Goal: Communication & Community: Answer question/provide support

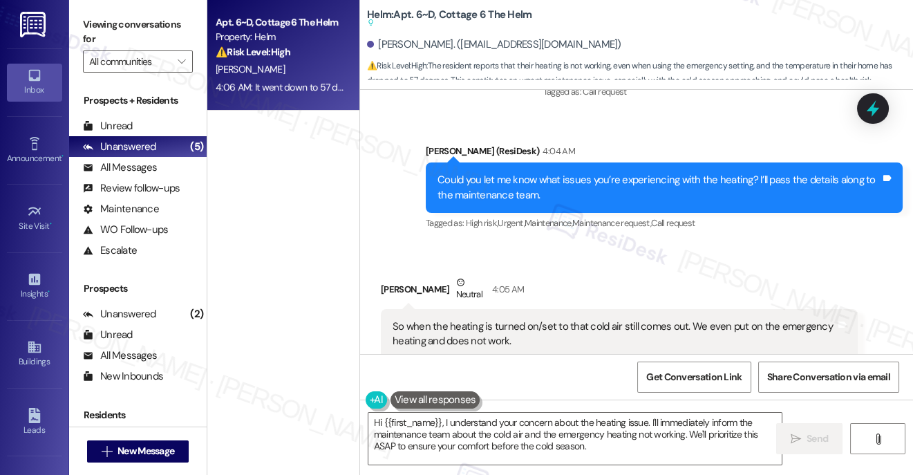
scroll to position [6204, 0]
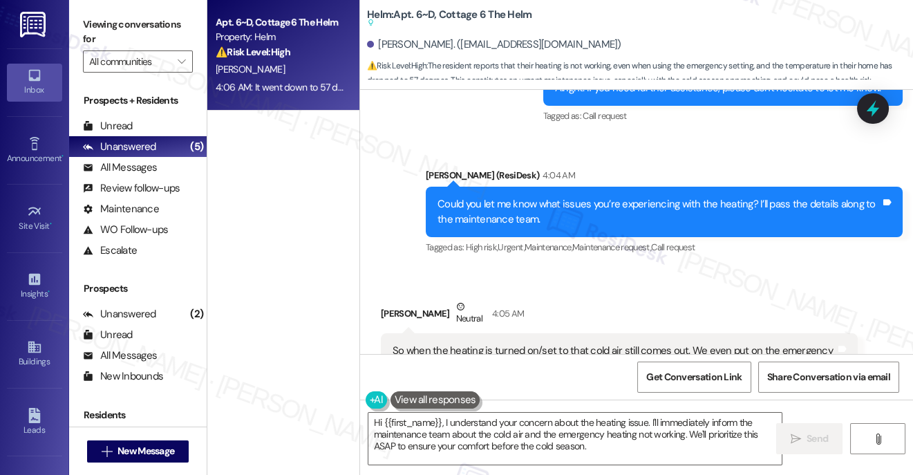
click at [435, 187] on div "Could you let me know what issues you’re experiencing with the heating? I’ll pa…" at bounding box center [664, 212] width 477 height 50
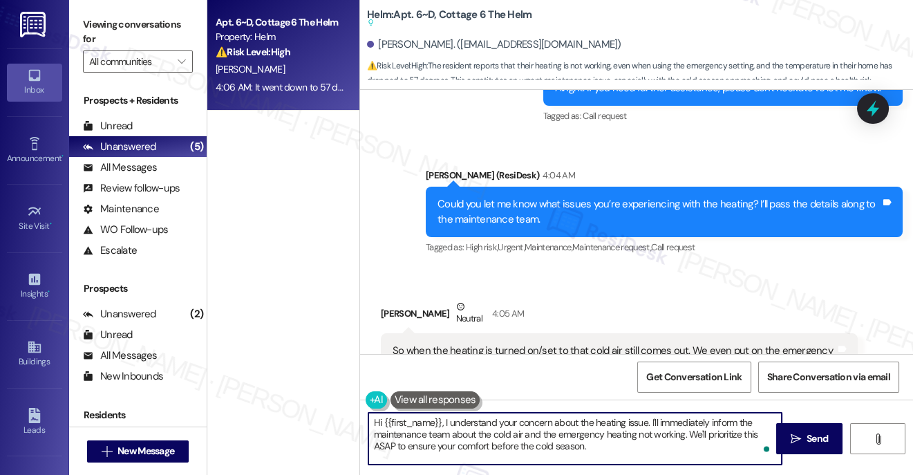
click at [442, 424] on textarea "Hi {{first_name}}, I understand your concern about the heating issue. I'll imme…" at bounding box center [574, 439] width 413 height 52
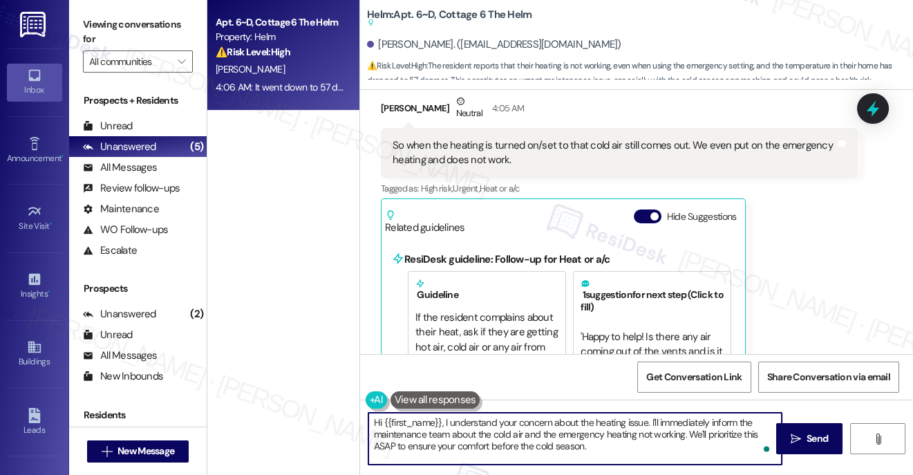
scroll to position [6409, 0]
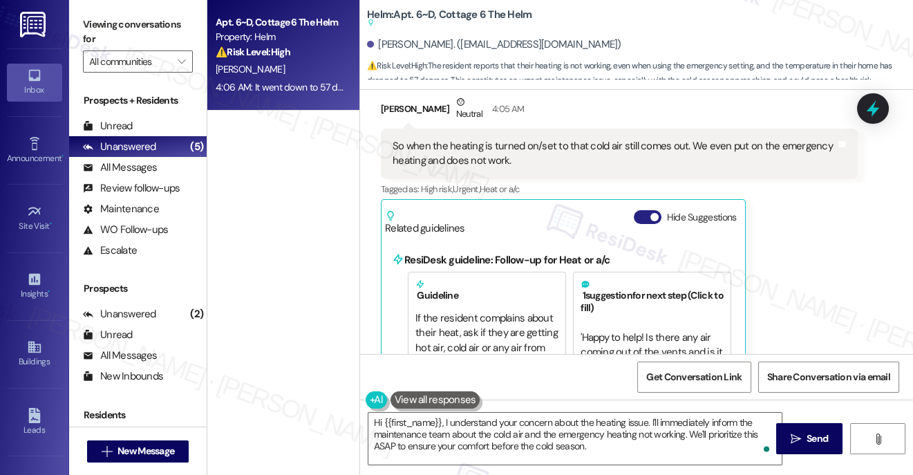
click at [653, 213] on span "button" at bounding box center [655, 217] width 8 height 8
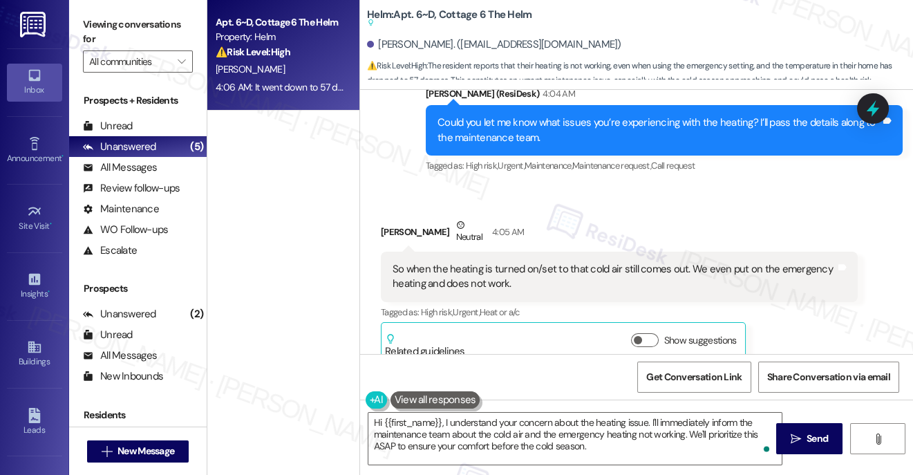
scroll to position [6233, 0]
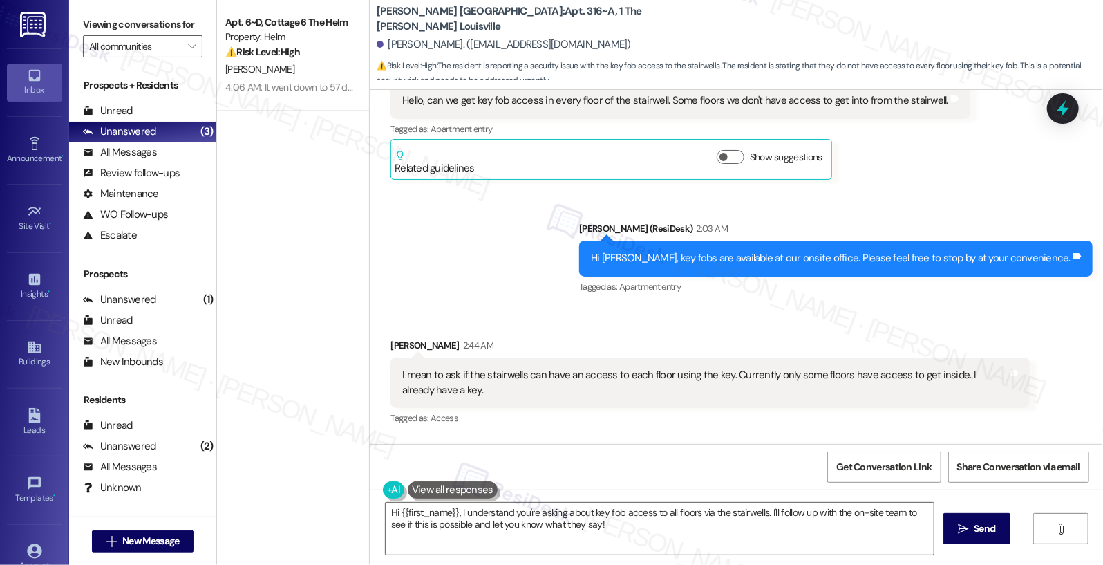
scroll to position [417, 0]
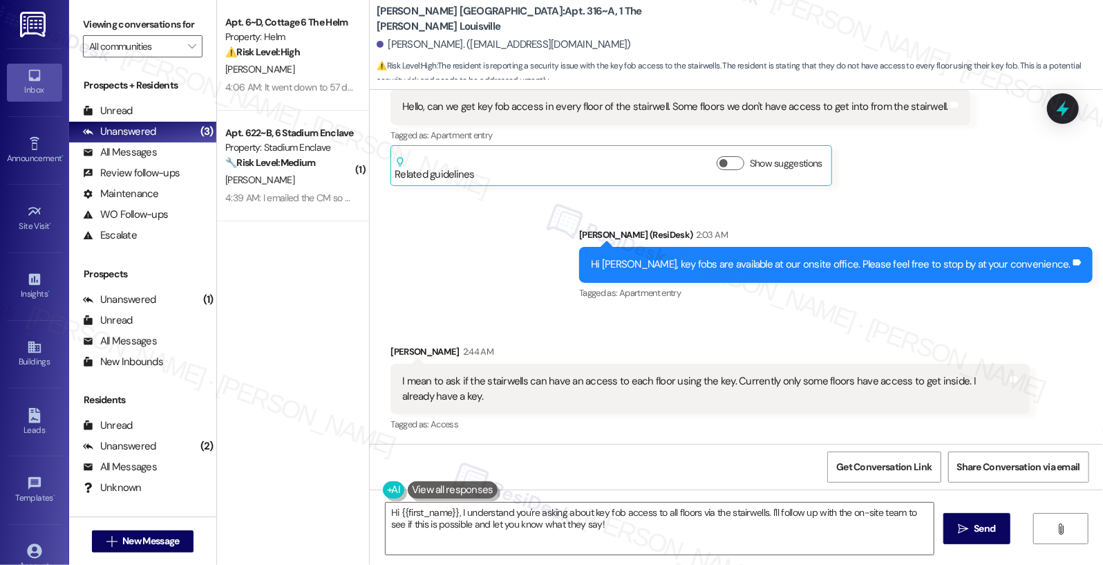
click at [299, 47] on div "⚠️ Risk Level: High The resident reports that their heating is not working, eve…" at bounding box center [289, 52] width 128 height 15
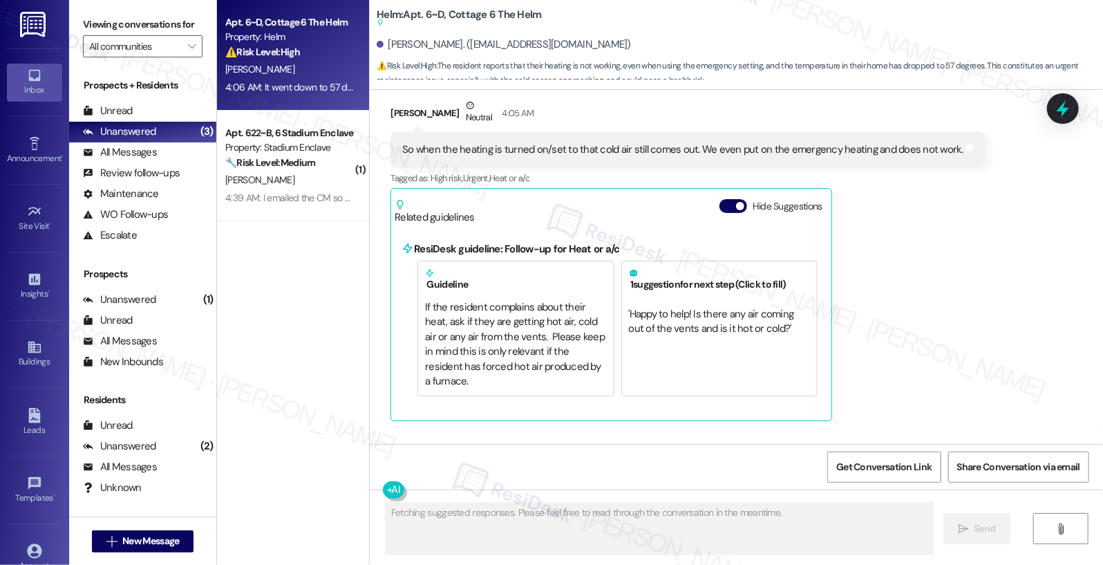
scroll to position [6193, 0]
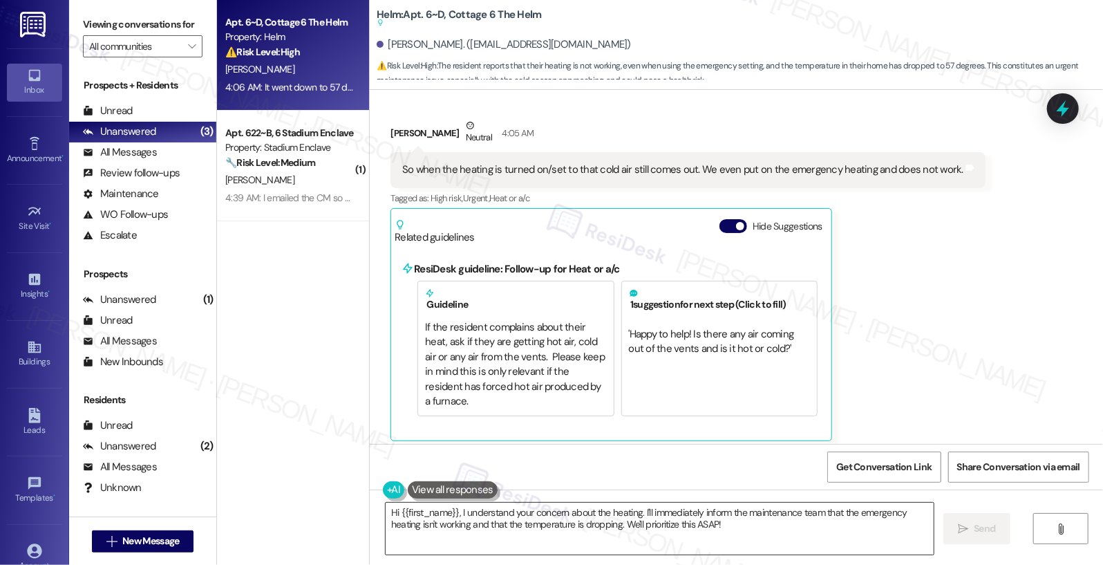
click at [637, 501] on textarea "Hi {{first_name}}, I understand your concern about the heating. I'll immediatel…" at bounding box center [660, 529] width 549 height 52
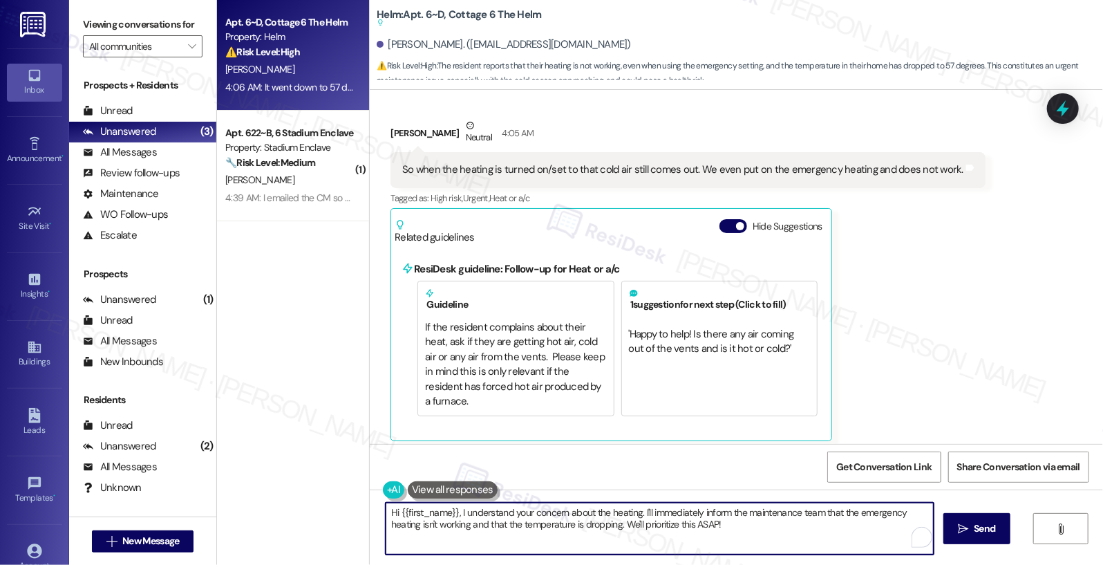
click at [637, 501] on textarea "Hi {{first_name}}, I understand your concern about the heating. I'll immediatel…" at bounding box center [660, 529] width 549 height 52
type textarea "Let me open a work order for your AC and have the maintenance team assess the i…"
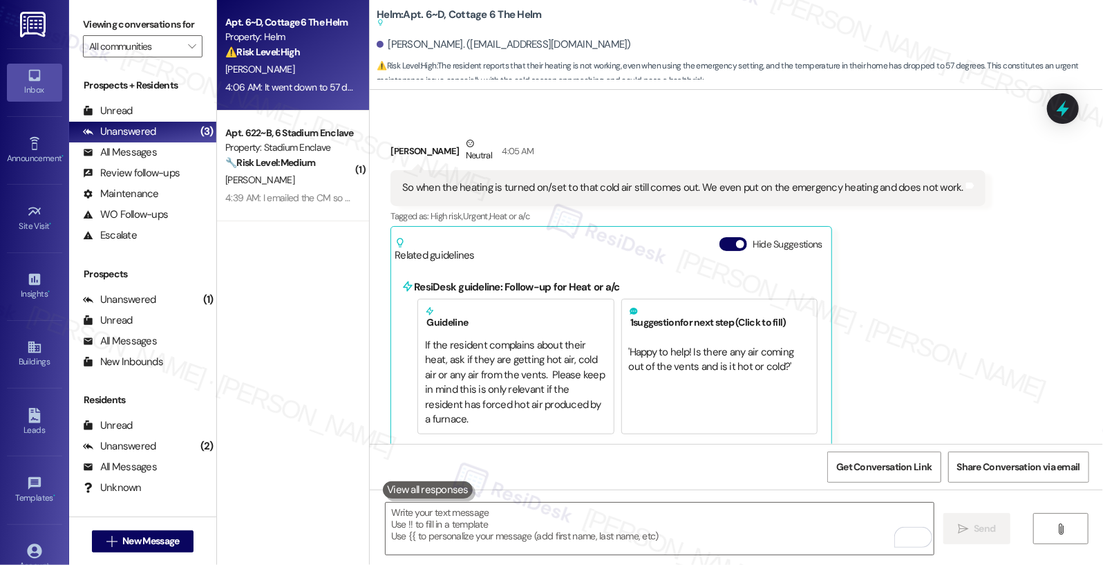
scroll to position [6292, 0]
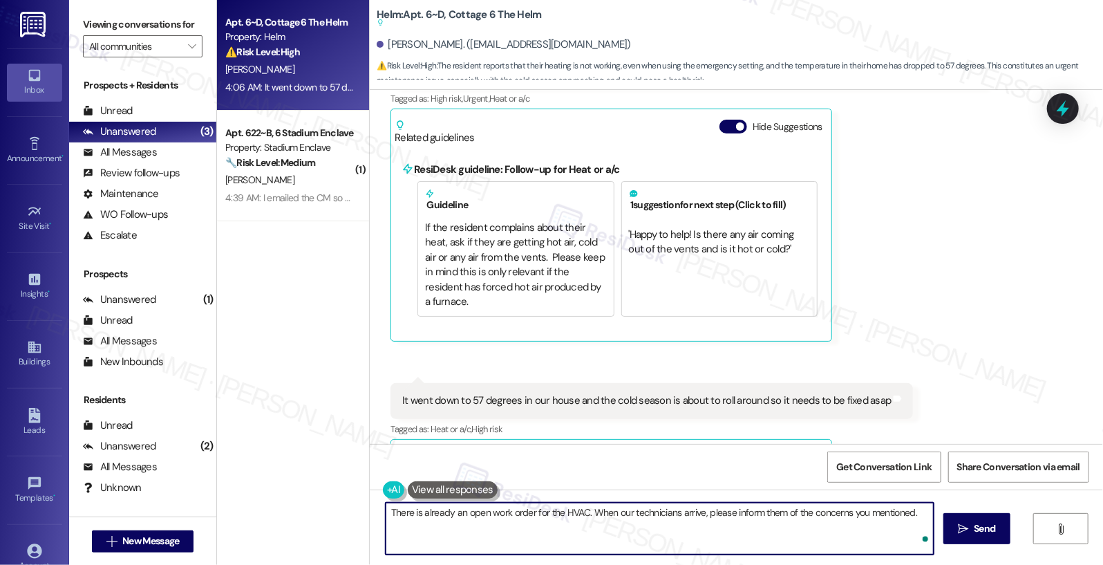
type textarea "There is already an open work order for the HVAC. When our technicians arrive, …"
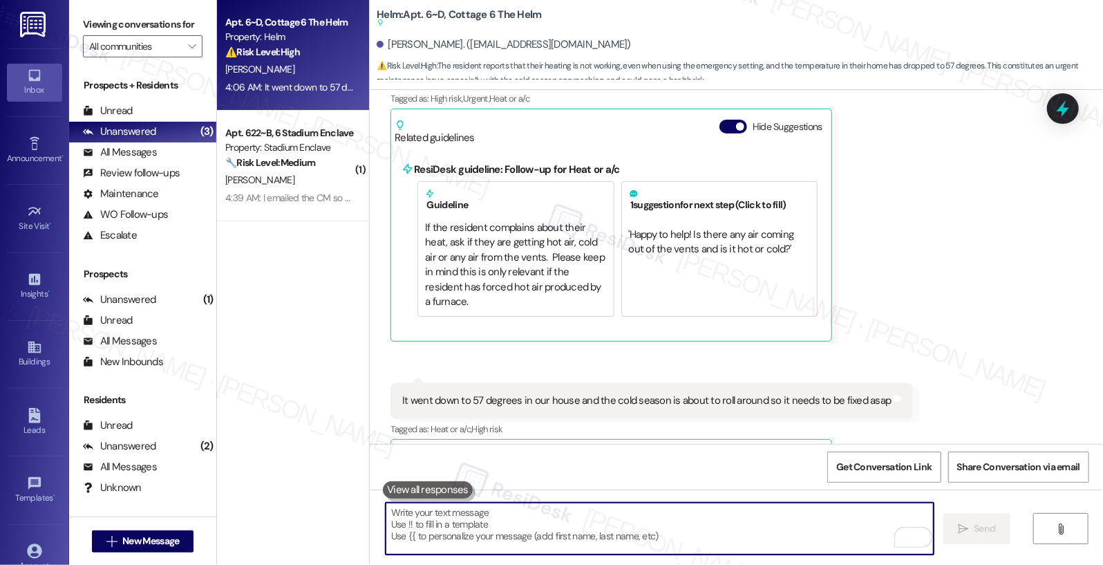
paste textarea "There’s already an open work order for the HVAC. When our technicians arrive, p…"
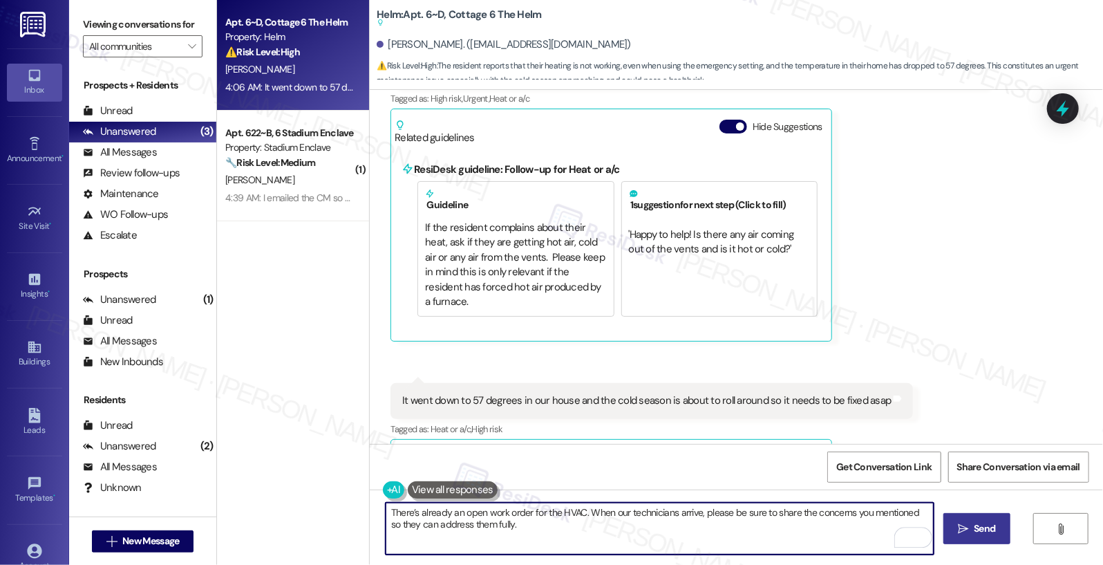
type textarea "There’s already an open work order for the HVAC. When our technicians arrive, p…"
click at [923, 501] on span "Send" at bounding box center [984, 528] width 21 height 15
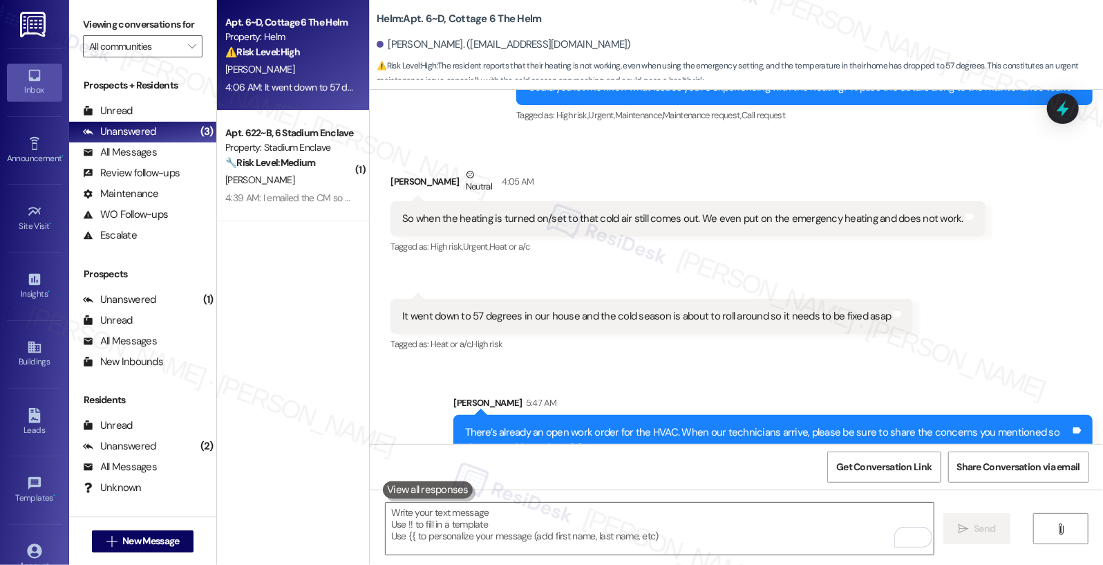
scroll to position [6104, 0]
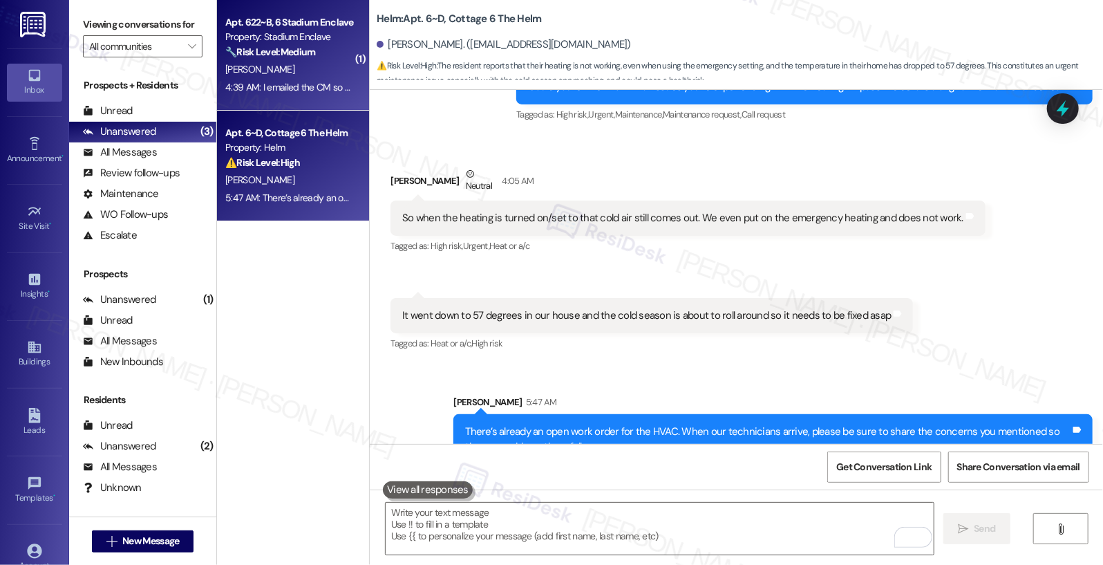
click at [250, 75] on span "[PERSON_NAME]" at bounding box center [259, 69] width 69 height 12
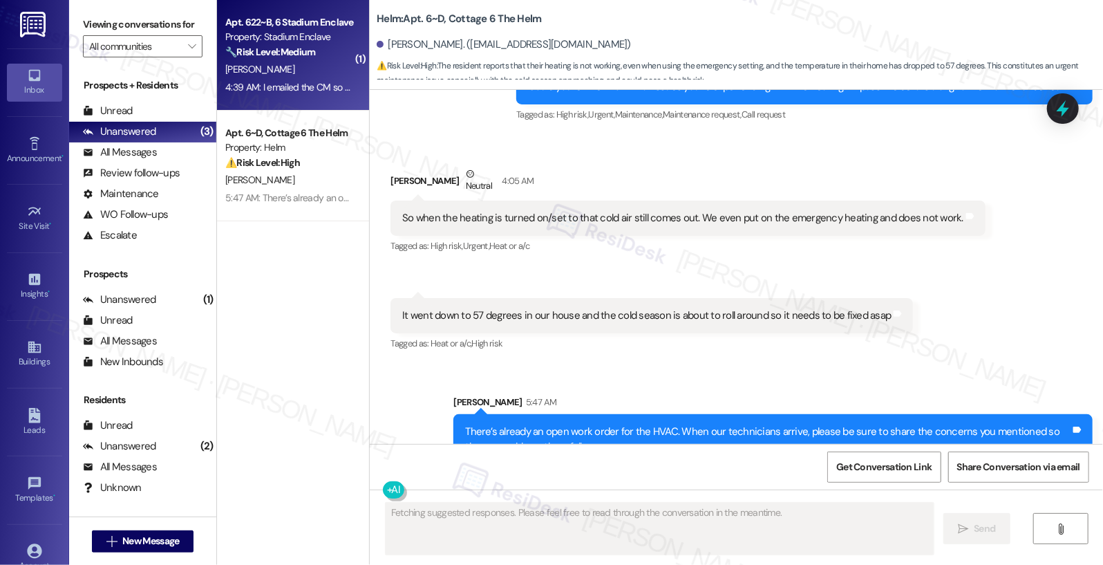
scroll to position [2712, 0]
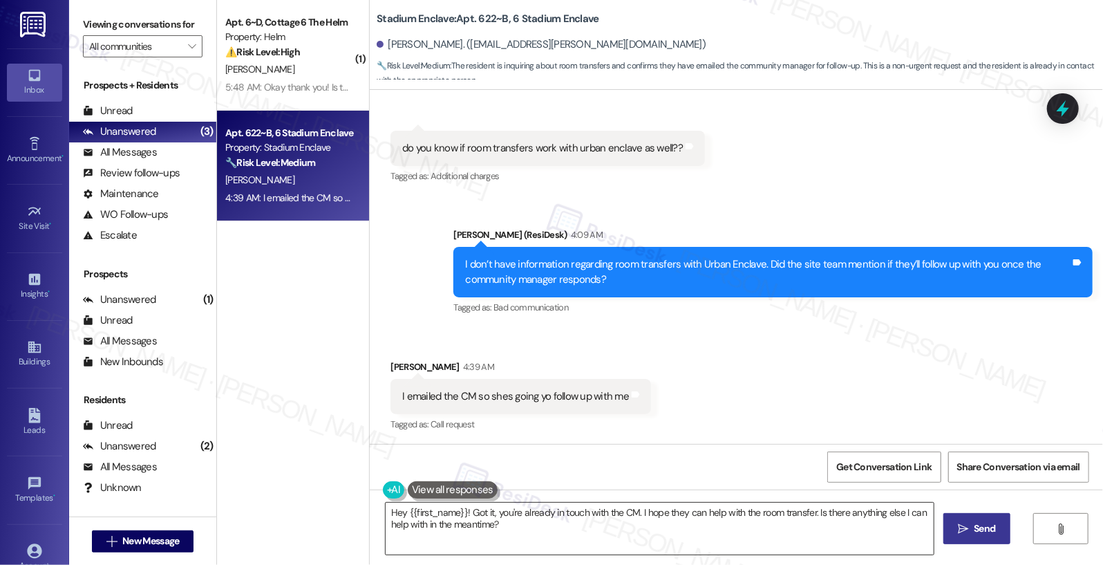
click at [568, 501] on textarea "Hey {{first_name}}! Got it, you're already in touch with the CM. I hope they ca…" at bounding box center [660, 529] width 549 height 52
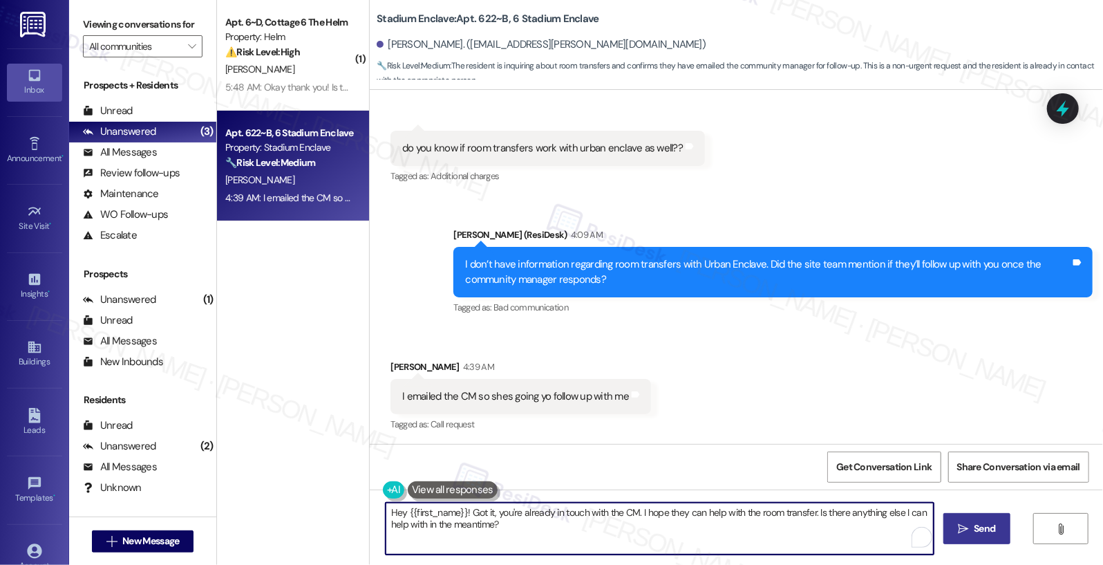
click at [568, 501] on textarea "Hey {{first_name}}! Got it, you're already in touch with the CM. I hope they ca…" at bounding box center [660, 529] width 549 height 52
type textarea "Alright. Feel free to let me know if you need further assistance."
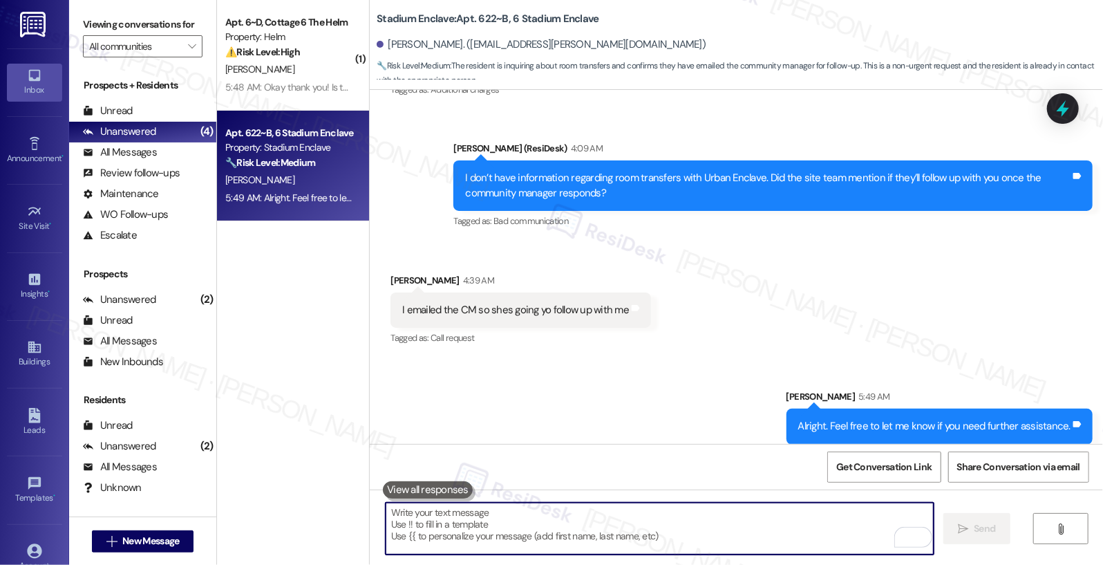
scroll to position [2808, 0]
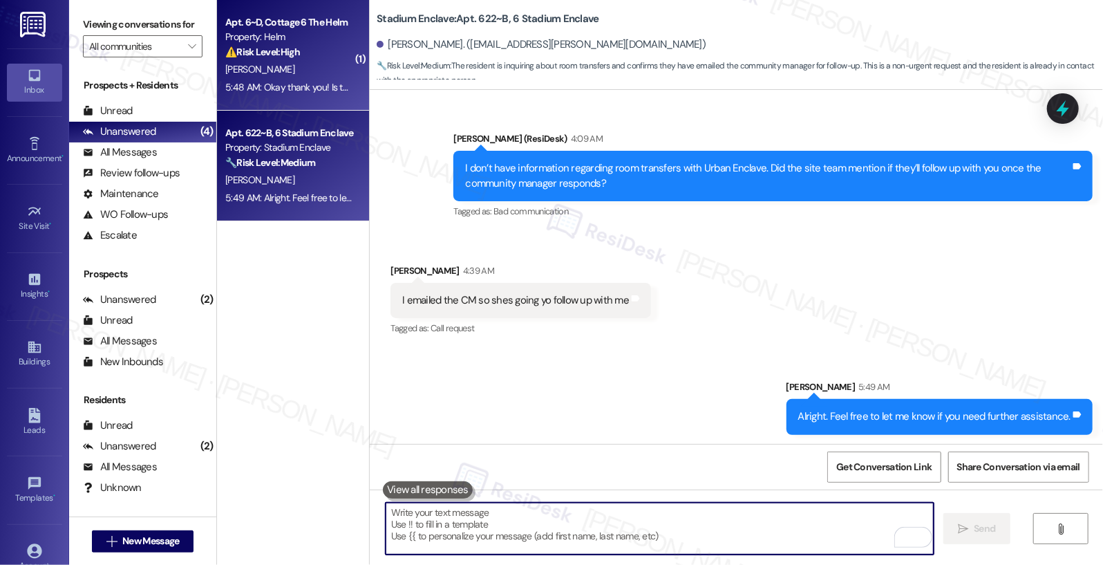
click at [274, 107] on div "Apt. 6~D, Cottage 6 The Helm Property: Helm ⚠️ Risk Level: High The resident re…" at bounding box center [293, 55] width 152 height 111
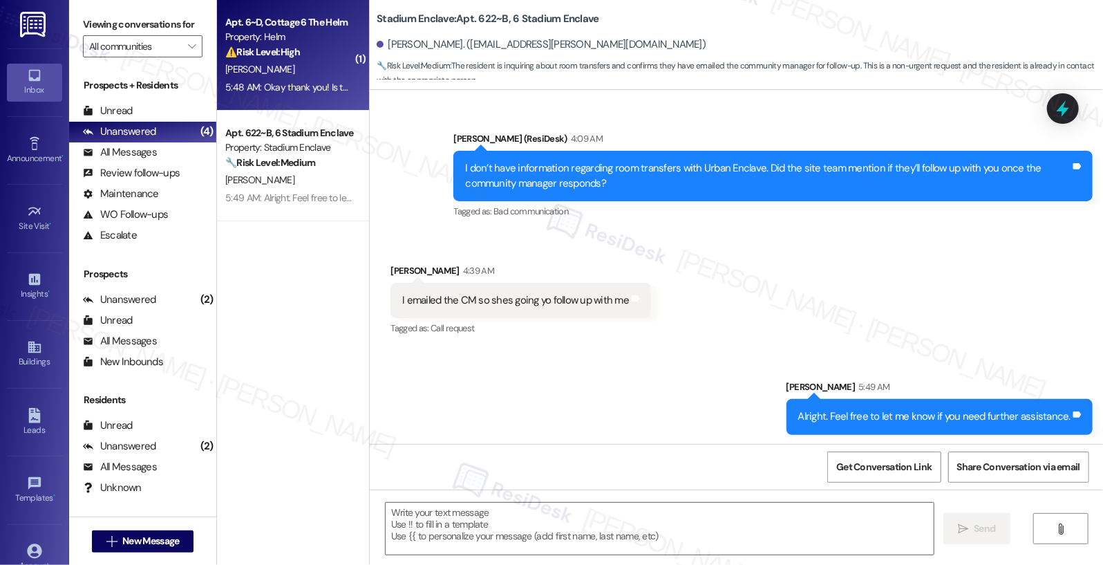
type textarea "Fetching suggested responses. Please feel free to read through the conversation…"
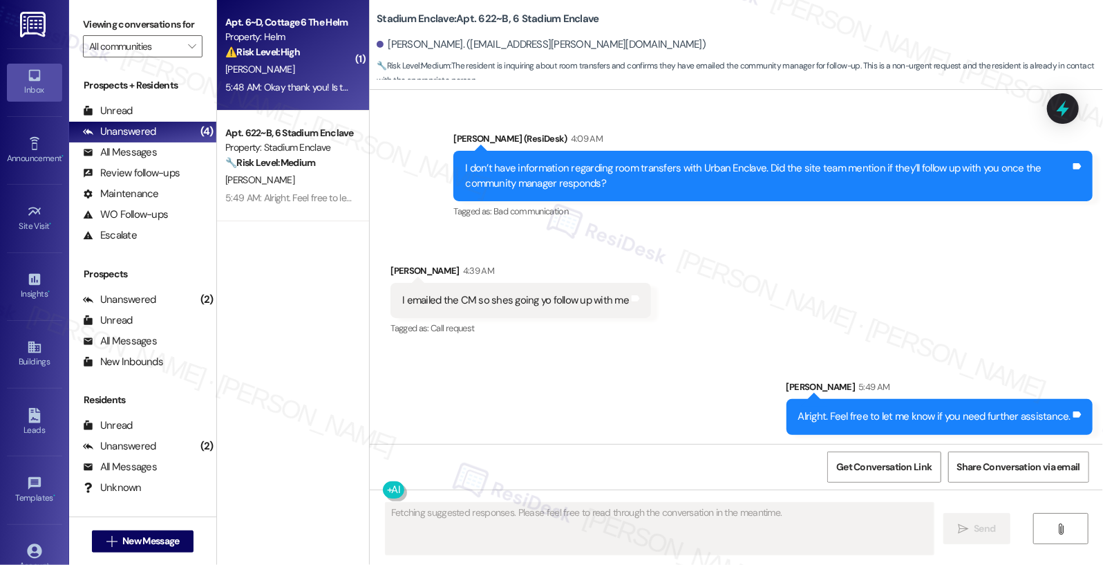
click at [279, 82] on div "5:48 AM: Okay thank you! Is there a specific day and time currently? 5:48 AM: O…" at bounding box center [362, 87] width 274 height 12
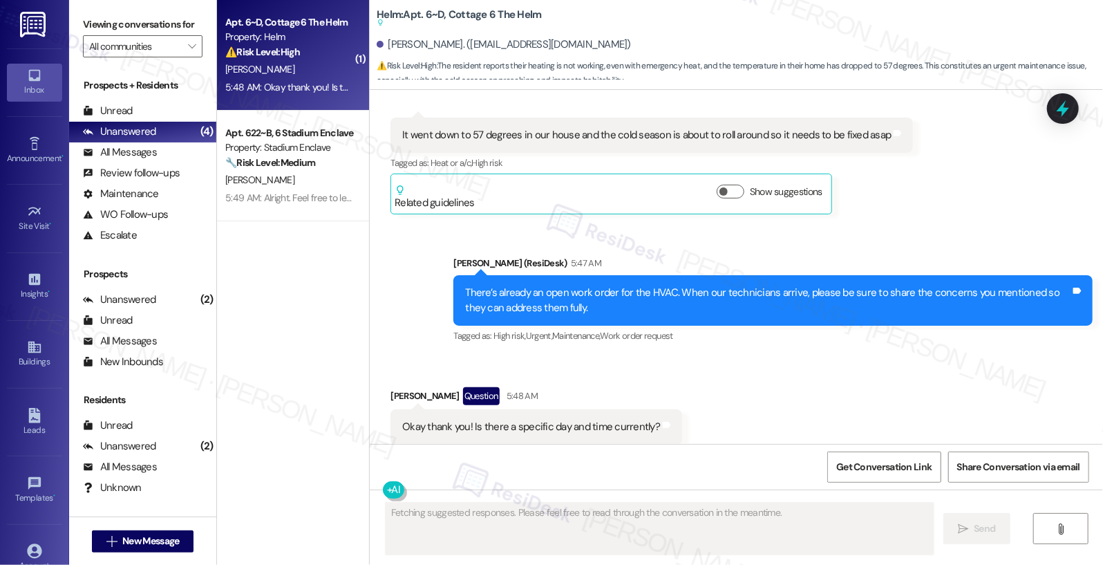
scroll to position [6325, 0]
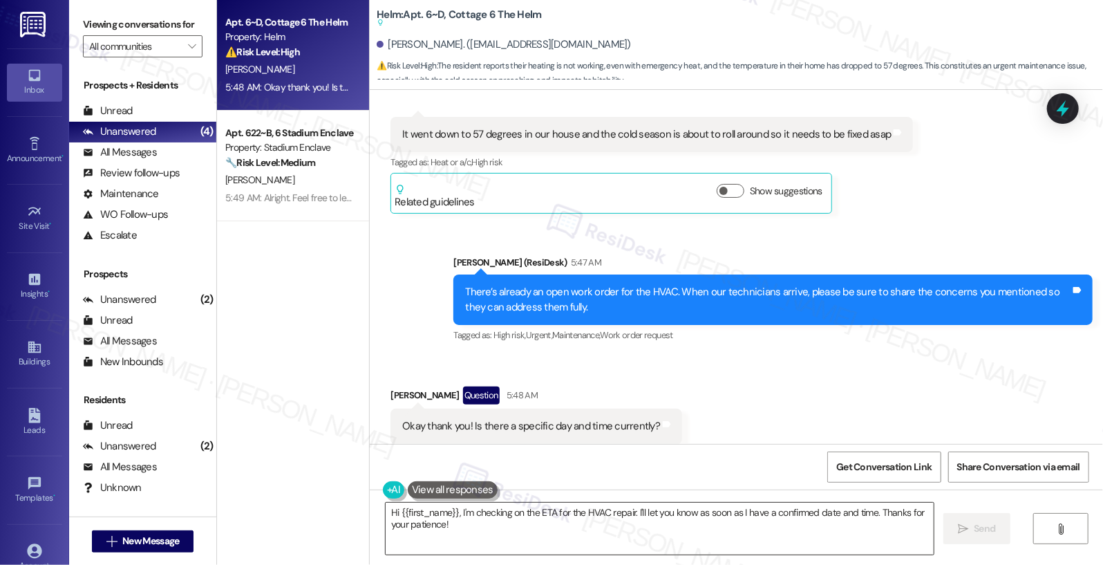
click at [428, 501] on textarea "Hi {{first_name}}, I'm checking on the ETA for the HVAC repair. I'll let you kn…" at bounding box center [660, 529] width 549 height 52
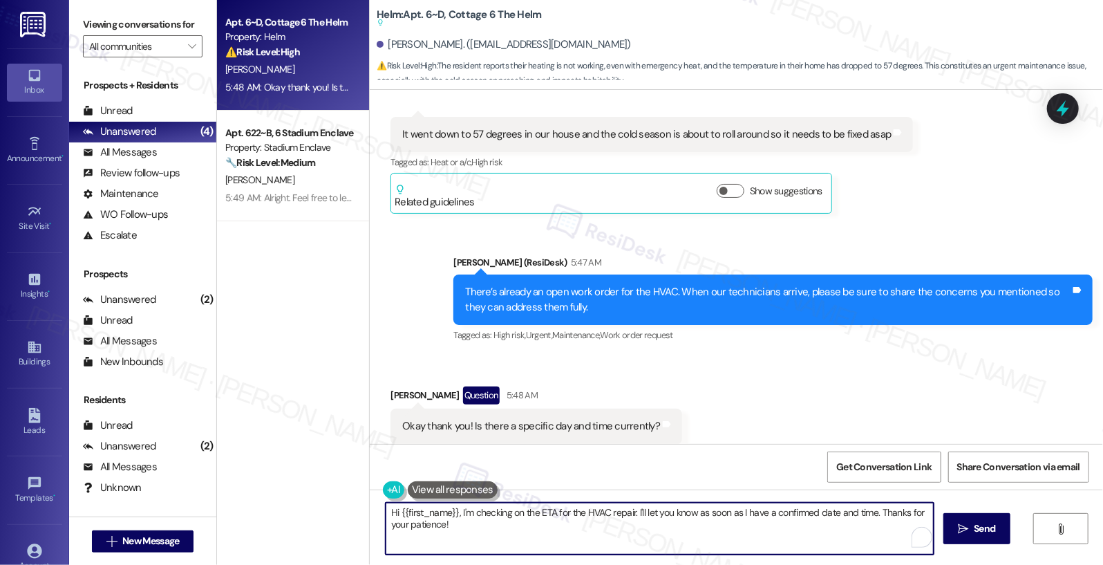
click at [429, 501] on textarea "Hi {{first_name}}, I'm checking on the ETA for the HVAC repair. I'll let you kn…" at bounding box center [660, 529] width 549 height 52
type textarea "N"
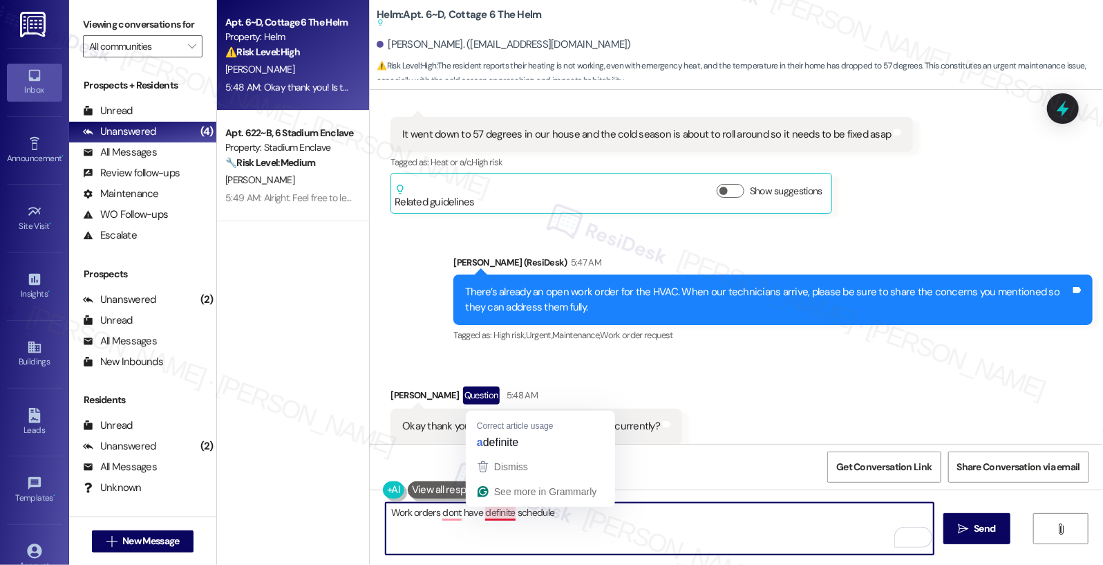
click at [501, 501] on textarea "Work orders dont have definite schedule" at bounding box center [660, 529] width 549 height 52
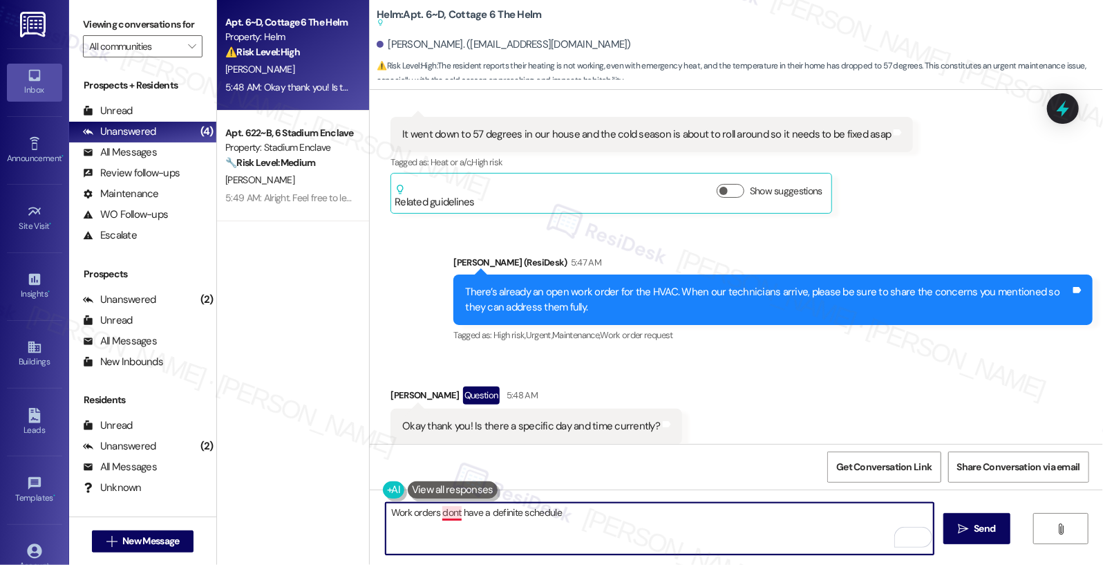
click at [442, 501] on textarea "Work orders dont have a definite schedule" at bounding box center [660, 529] width 549 height 52
click at [579, 501] on textarea "Work orders don't have a definite schedule" at bounding box center [660, 529] width 549 height 52
click at [583, 501] on textarea "Work orders don't have a definite schedule due to work varies" at bounding box center [660, 529] width 549 height 52
click at [669, 501] on textarea "Work orders don't have a definite schedule due to each work varies" at bounding box center [660, 529] width 549 height 52
type textarea "Work orders don't have a definite schedule due to each work varies on how long …"
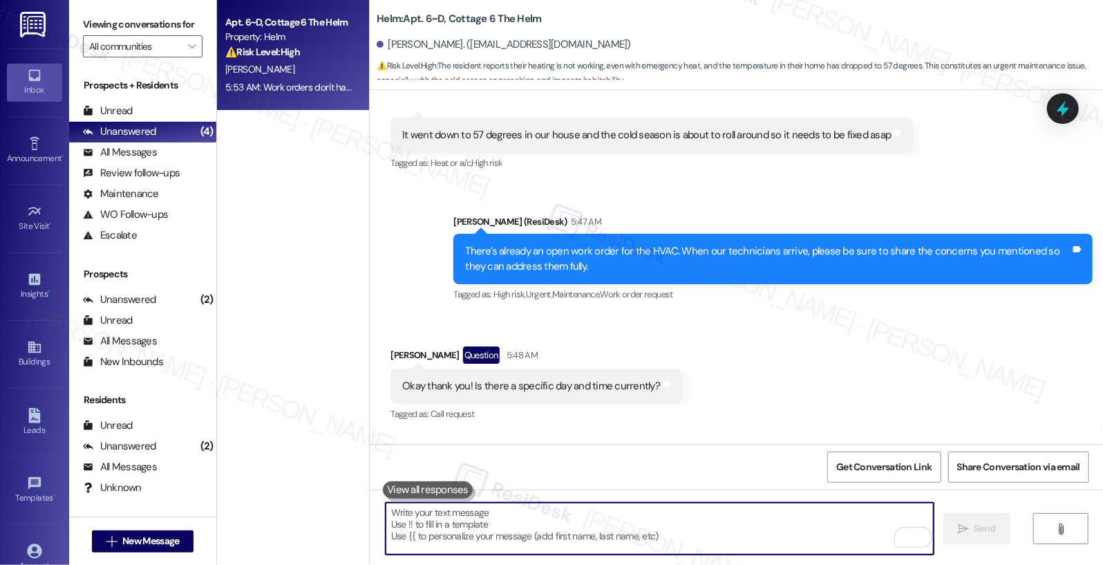
scroll to position [6339, 0]
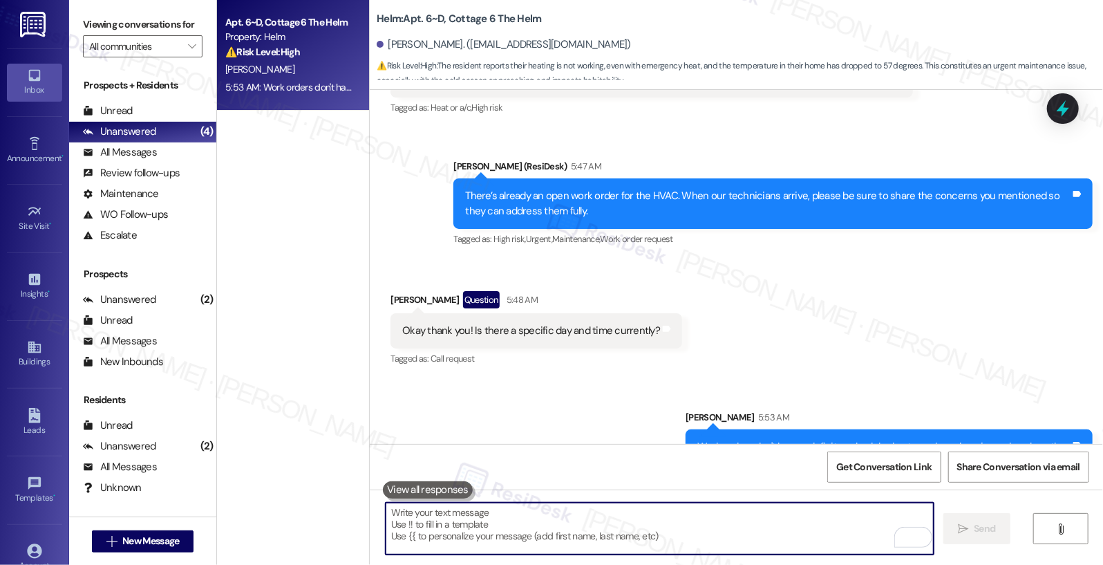
click at [794, 440] on div "Work orders don't have a definite schedule due to each work varies on how long …" at bounding box center [884, 447] width 373 height 15
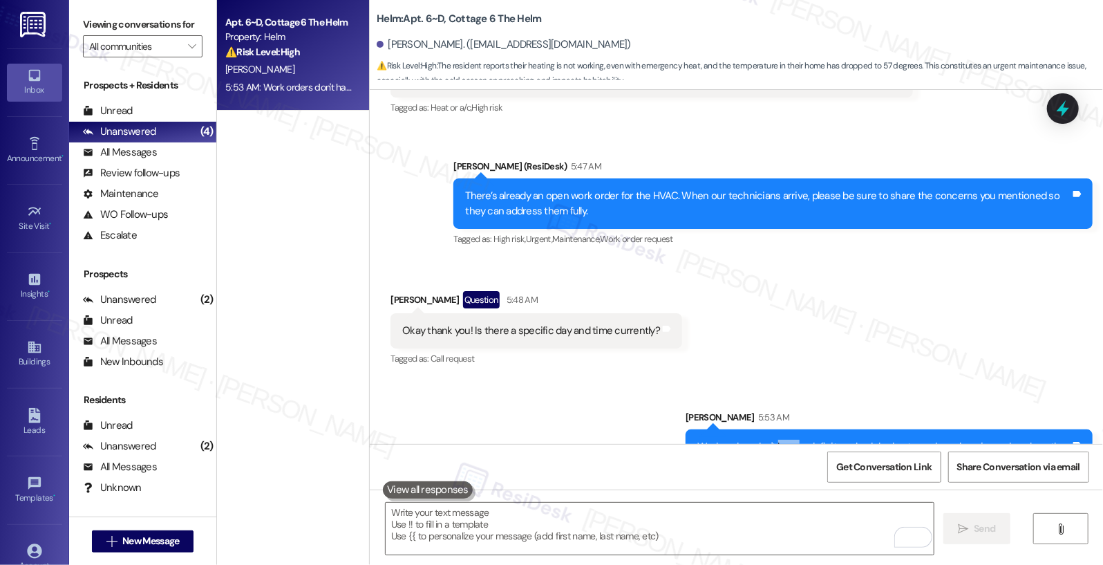
click at [794, 440] on div "Work orders don't have a definite schedule due to each work varies on how long …" at bounding box center [884, 447] width 373 height 15
copy div "Work orders don't have a definite schedule due to each work varies on how long …"
click at [436, 501] on textarea "To enrich screen reader interactions, please activate Accessibility in Grammarl…" at bounding box center [660, 529] width 549 height 52
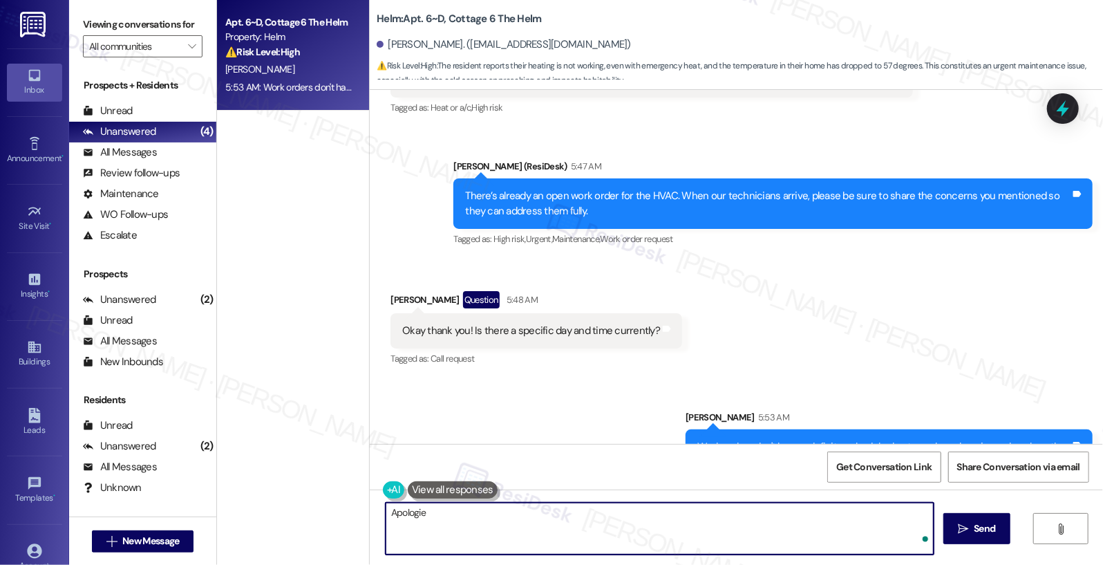
type textarea "Apologies"
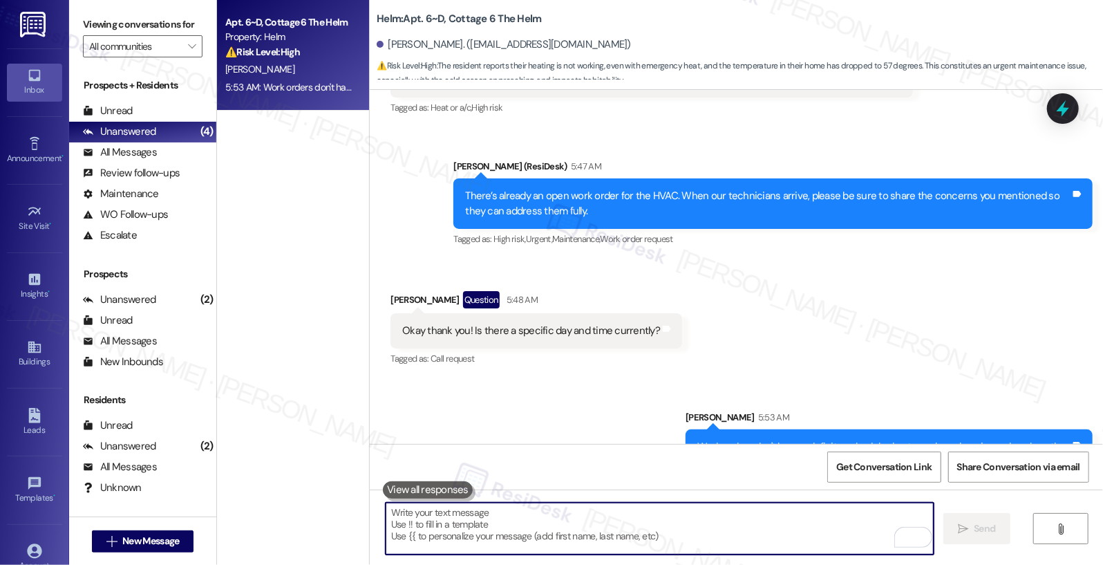
paste textarea "Work orders don’t have a set schedule, as the time needed can vary depending on…"
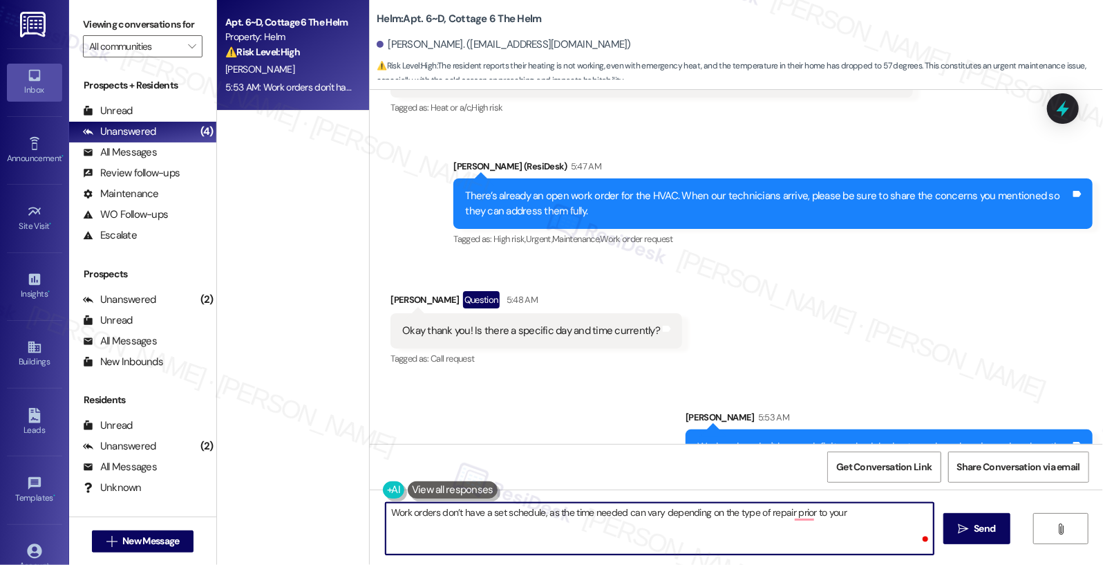
type textarea "Work orders don’t have a set schedule, as the time needed can vary depending on…"
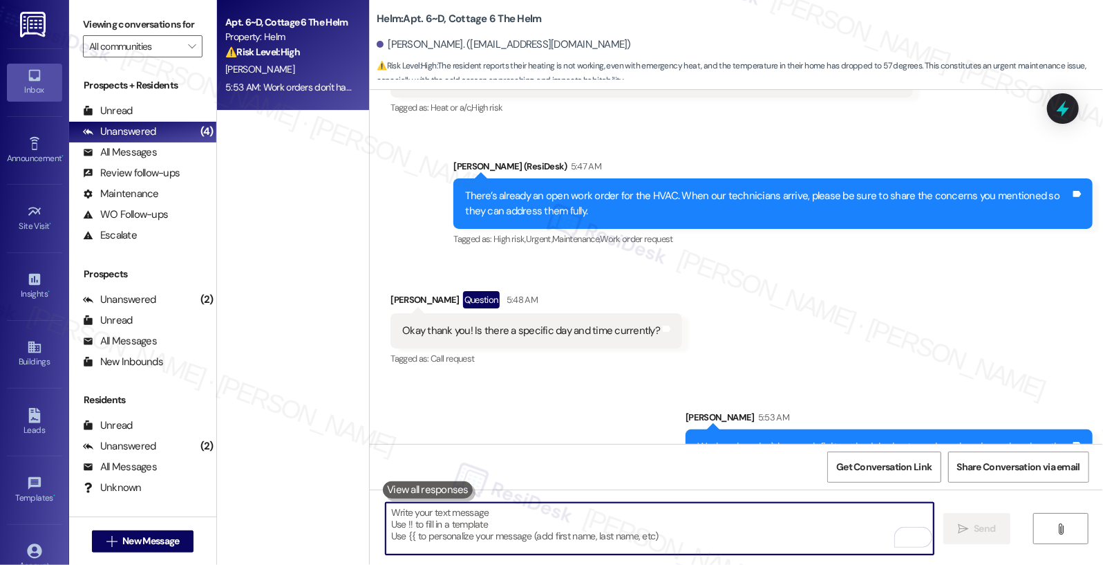
click at [685, 501] on textarea "To enrich screen reader interactions, please activate Accessibility in Grammarl…" at bounding box center [660, 529] width 549 height 52
paste textarea "Work orders don’t have a set schedule, as the time needed can vary depending on…"
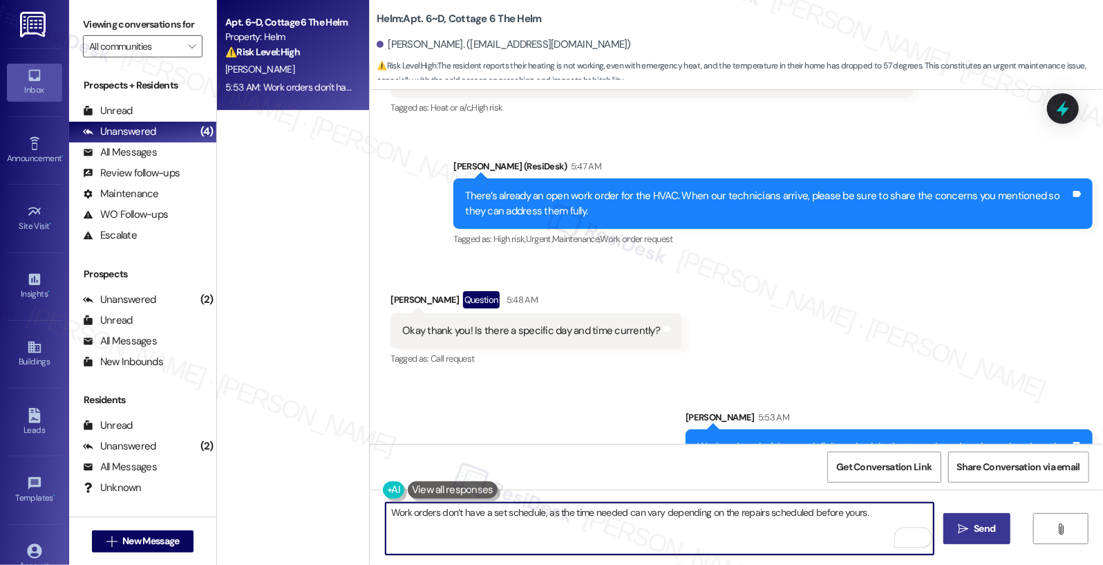
type textarea "Work orders don’t have a set schedule, as the time needed can vary depending on…"
click at [923, 501] on span "Send" at bounding box center [984, 528] width 21 height 15
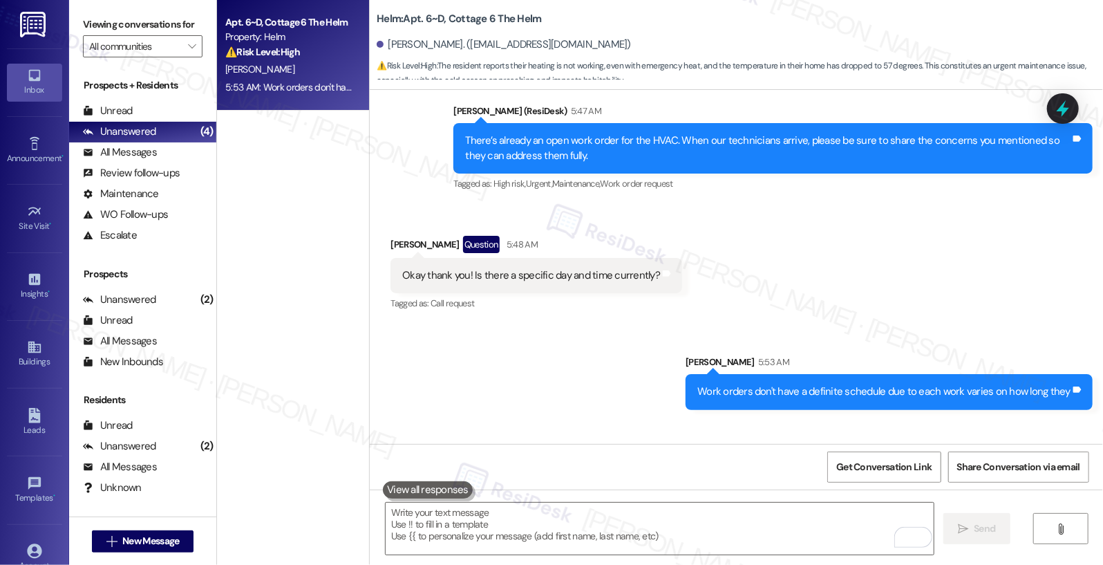
scroll to position [6436, 0]
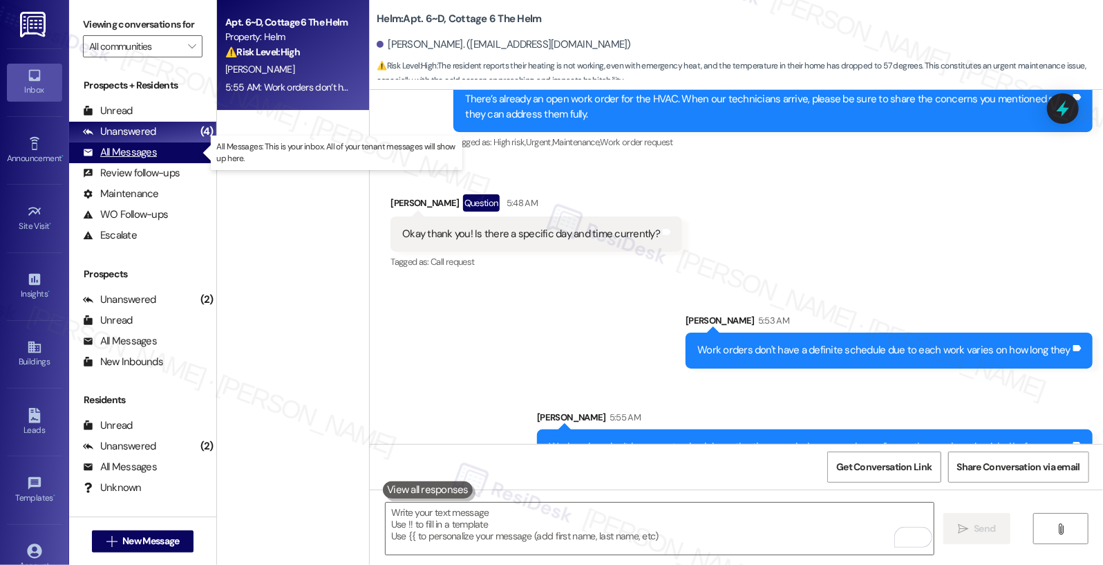
click at [131, 154] on div "All Messages" at bounding box center [120, 152] width 74 height 15
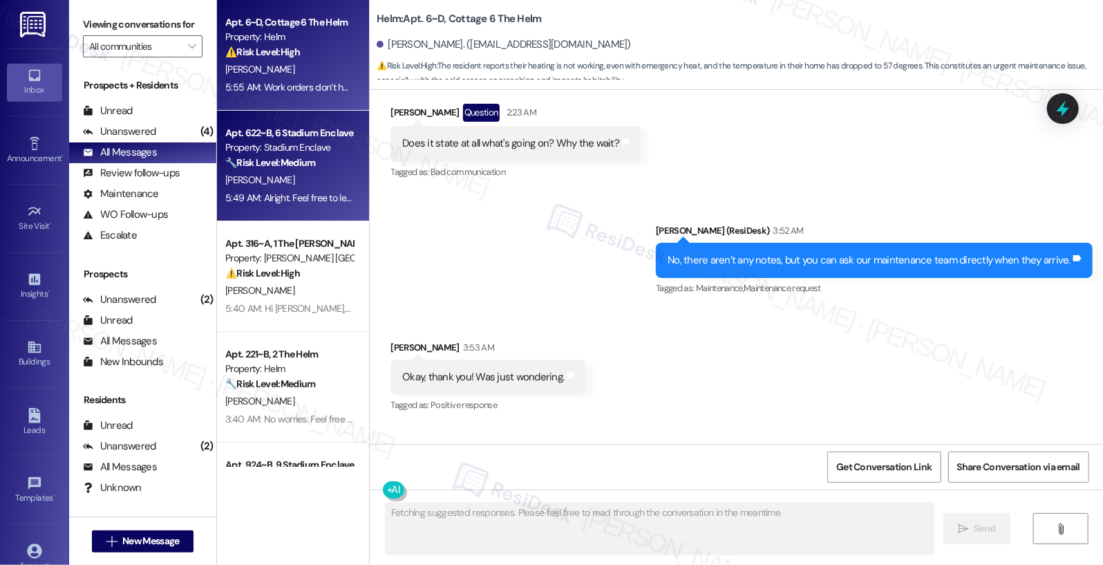
scroll to position [6242, 0]
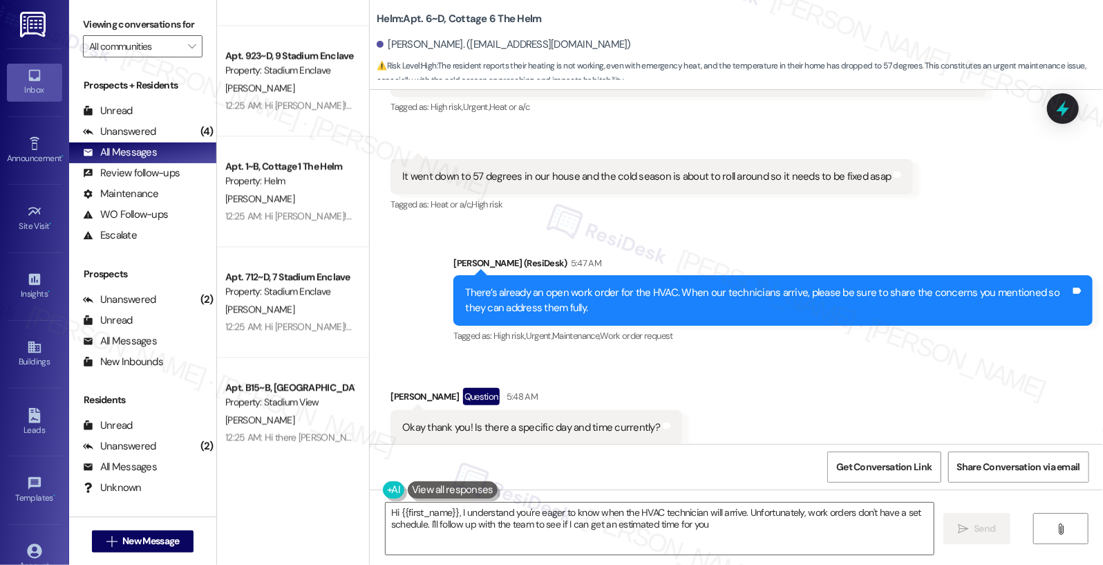
type textarea "Hi {{first_name}}, I understand you're eager to know when the HVAC technician w…"
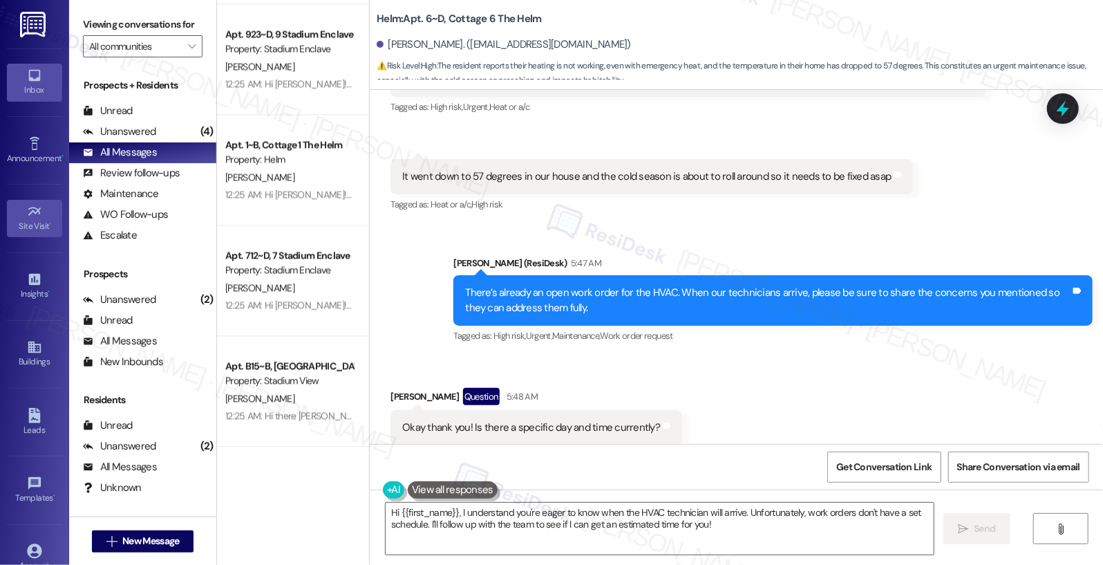
scroll to position [93, 0]
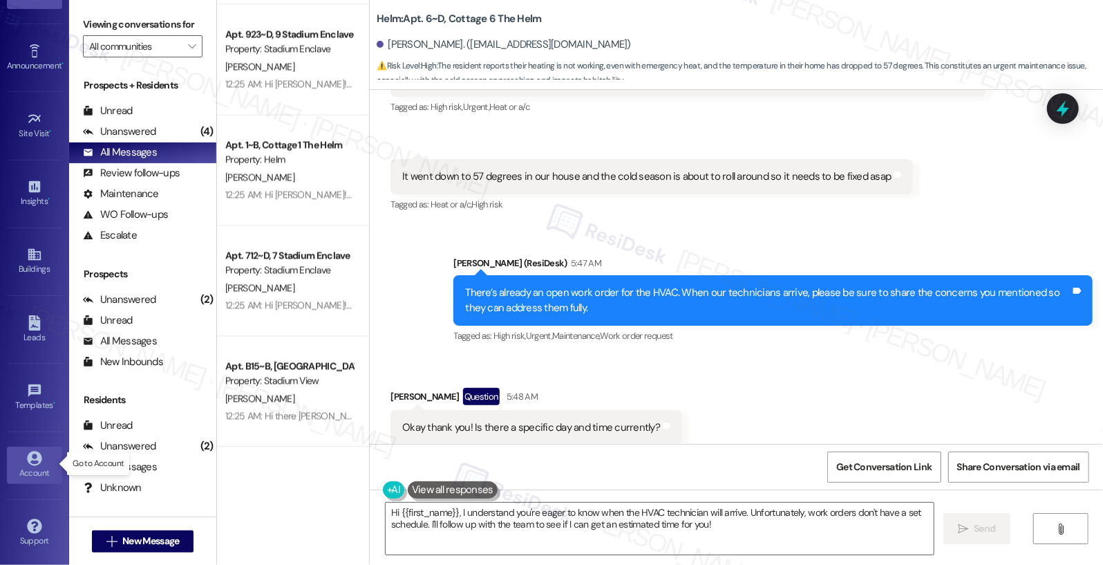
click at [21, 478] on link "Account" at bounding box center [34, 465] width 55 height 37
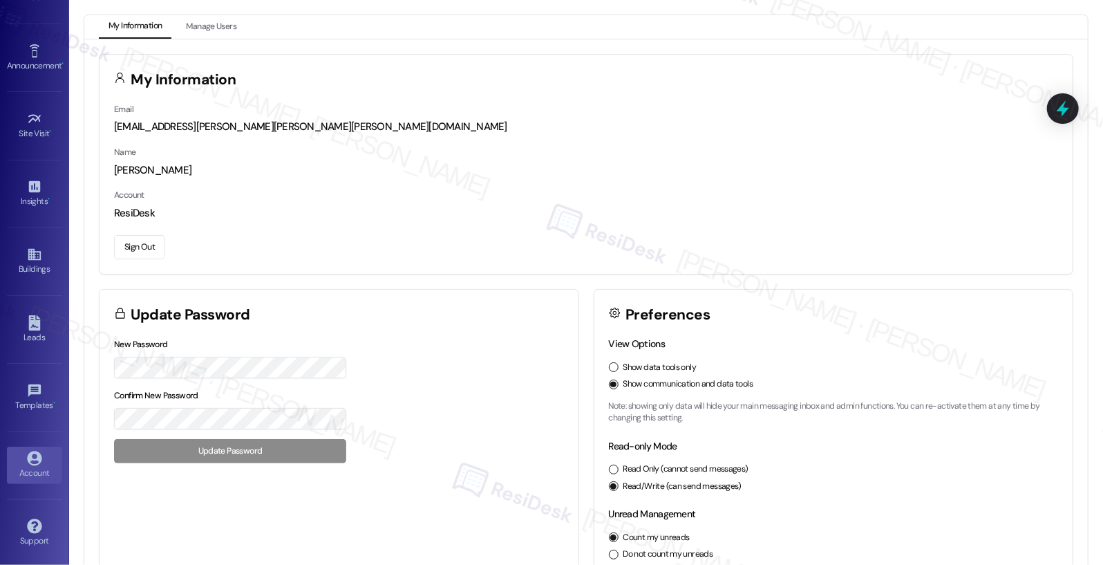
click at [143, 237] on button "Sign Out" at bounding box center [139, 247] width 51 height 24
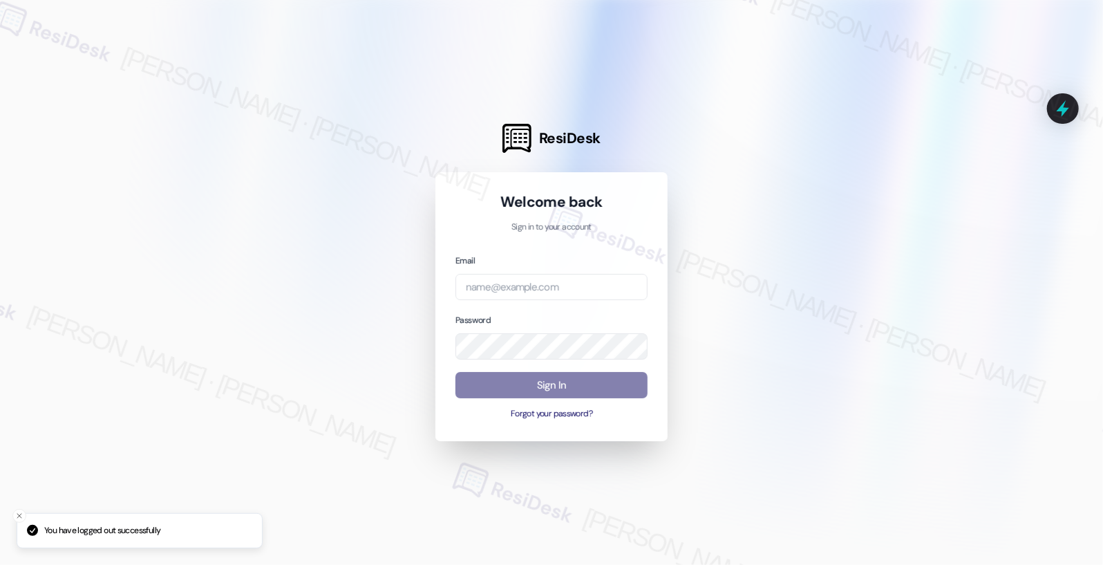
click at [534, 301] on div "Email Password Sign In Forgot your password?" at bounding box center [552, 337] width 192 height 168
click at [563, 268] on div "Email" at bounding box center [552, 277] width 192 height 48
click at [567, 287] on input "email" at bounding box center [552, 287] width 192 height 27
click at [0, 501] on com-1password-button at bounding box center [0, 565] width 0 height 0
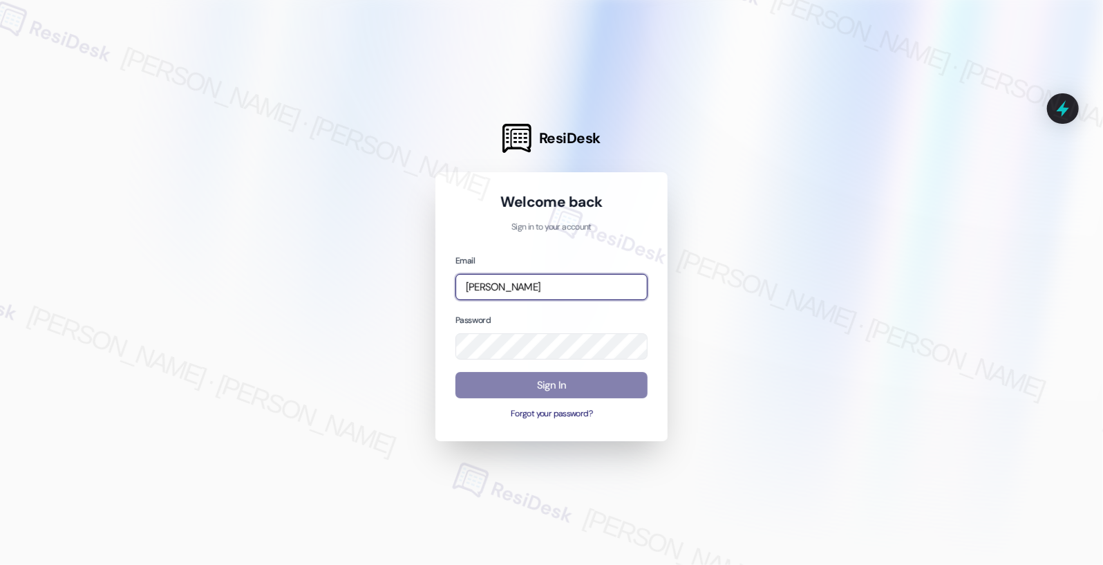
type input "automated-surveys-lindy-mary.grace.tingson@lindy.com"
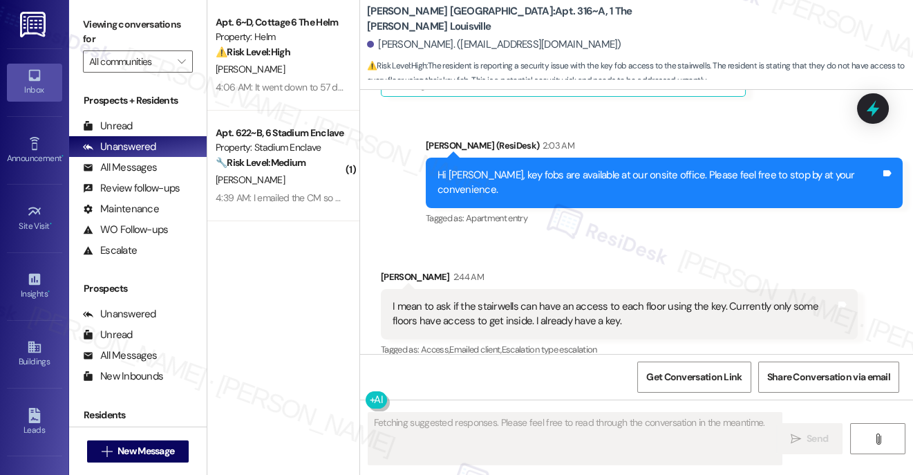
scroll to position [552, 0]
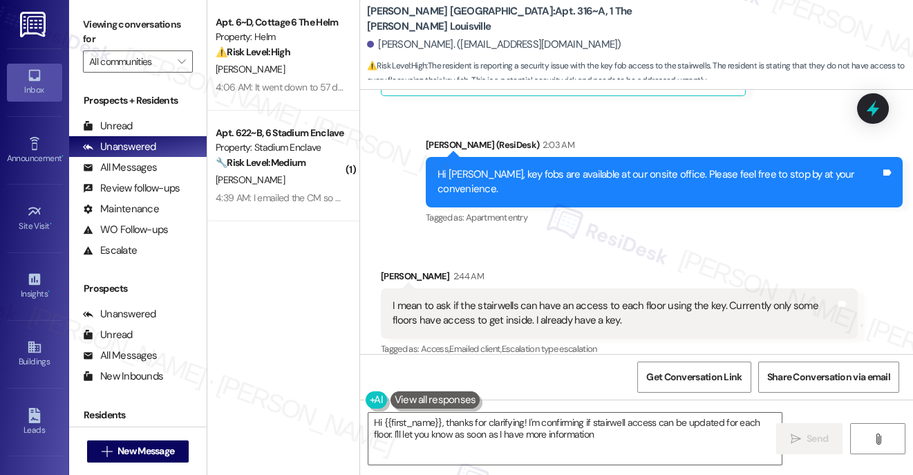
type textarea "Hi {{first_name}}, thanks for clarifying! I'm confirming if stairwell access ca…"
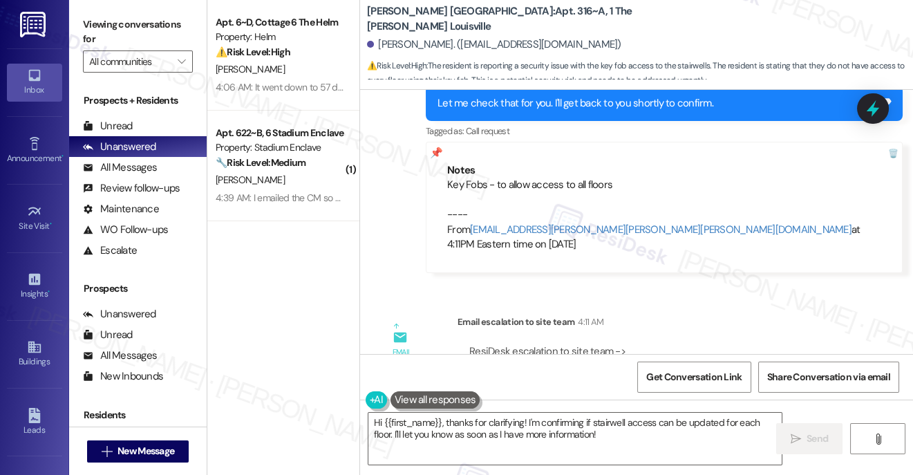
scroll to position [630, 0]
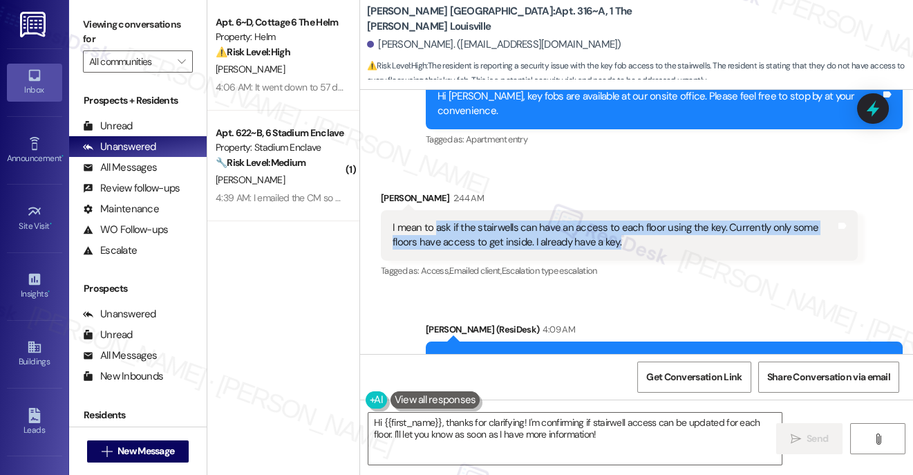
drag, startPoint x: 436, startPoint y: 213, endPoint x: 620, endPoint y: 227, distance: 185.1
click at [620, 227] on div "I mean to ask if the stairwells can have an access to each floor using the key.…" at bounding box center [614, 236] width 443 height 30
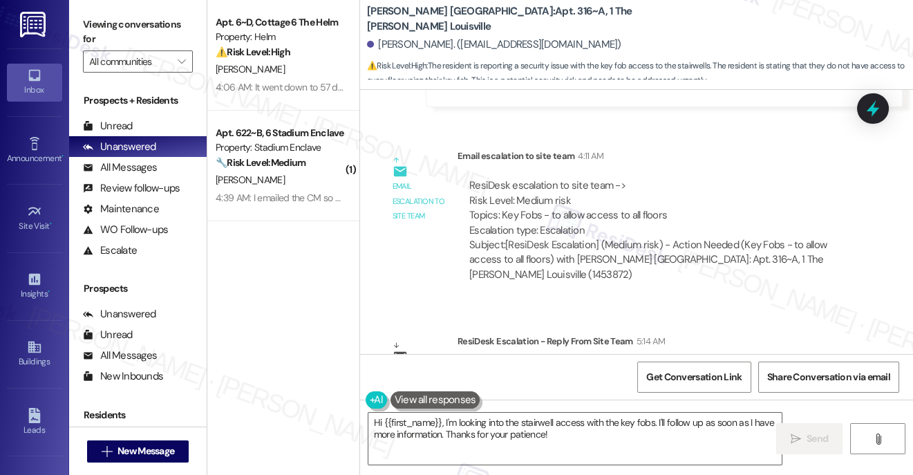
scroll to position [1127, 0]
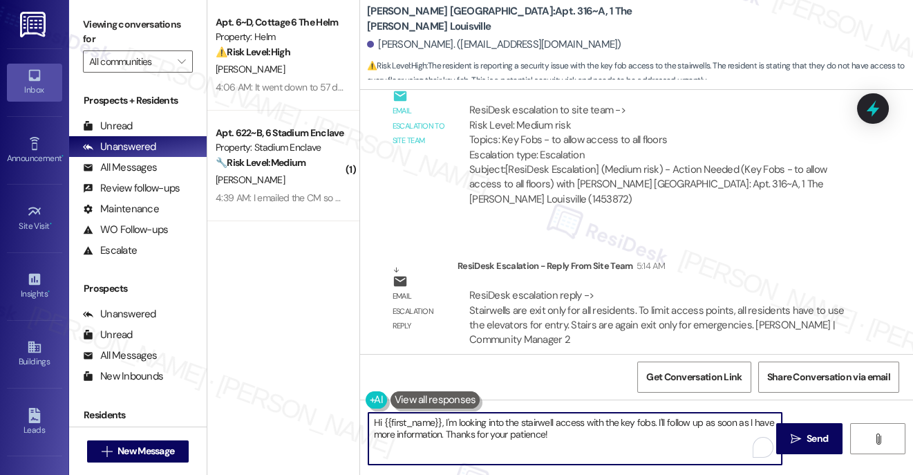
drag, startPoint x: 569, startPoint y: 436, endPoint x: 446, endPoint y: 424, distance: 123.6
click at [446, 424] on textarea "Hi {{first_name}}, I'm looking into the stairwell access with the key fobs. I'l…" at bounding box center [574, 439] width 413 height 52
paste textarea "The stairwells are exit-only for all residents. To limit access points, entry i…"
click at [449, 424] on textarea "Hi {{first_name}}, The stairwells are exit-only for all residents. To limit acc…" at bounding box center [574, 439] width 413 height 52
click at [456, 454] on textarea "Hi {{first_name}}, the stairwells are exit-only for all residents. To limit acc…" at bounding box center [574, 439] width 413 height 52
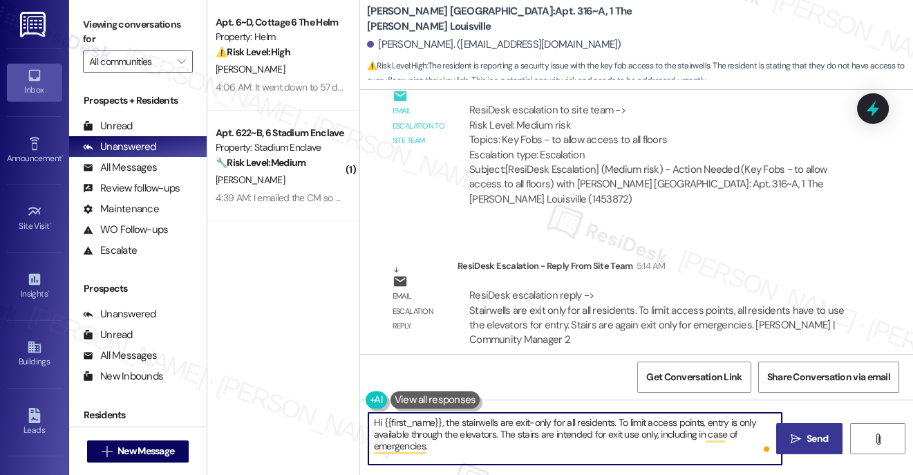
type textarea "Hi {{first_name}}, the stairwells are exit-only for all residents. To limit acc…"
click at [786, 437] on button " Send" at bounding box center [809, 438] width 67 height 31
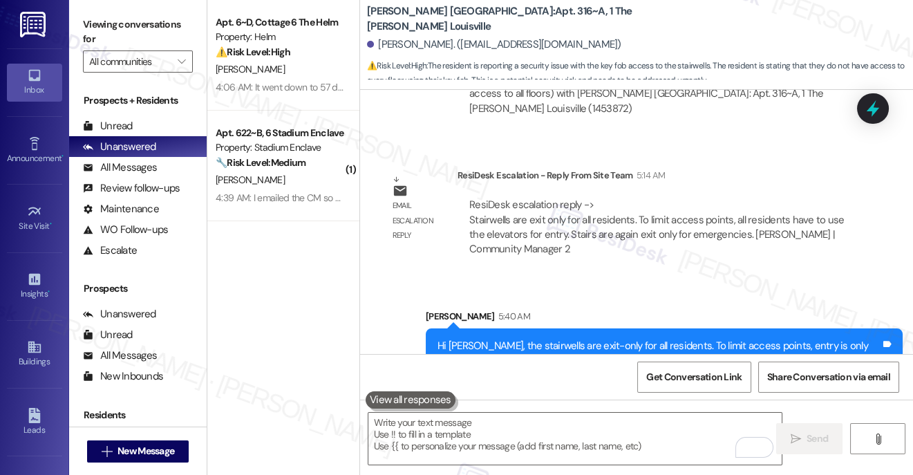
scroll to position [1237, 0]
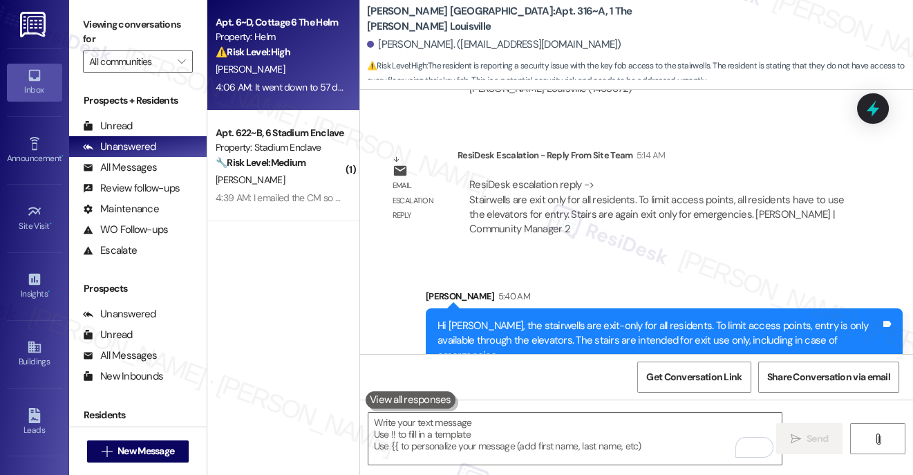
click at [302, 55] on div "⚠️ Risk Level: High The resident reports that their heating is not working, eve…" at bounding box center [280, 52] width 128 height 15
type textarea "Fetching suggested responses. Please feel free to read through the conversation…"
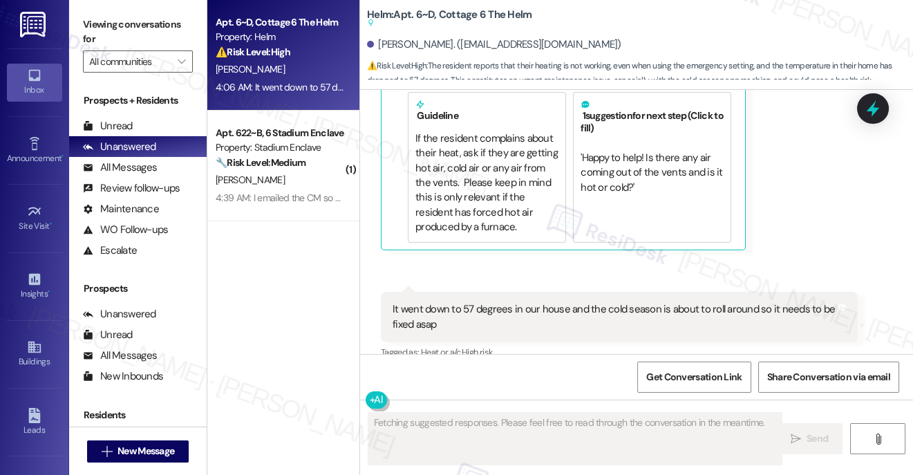
scroll to position [6619, 0]
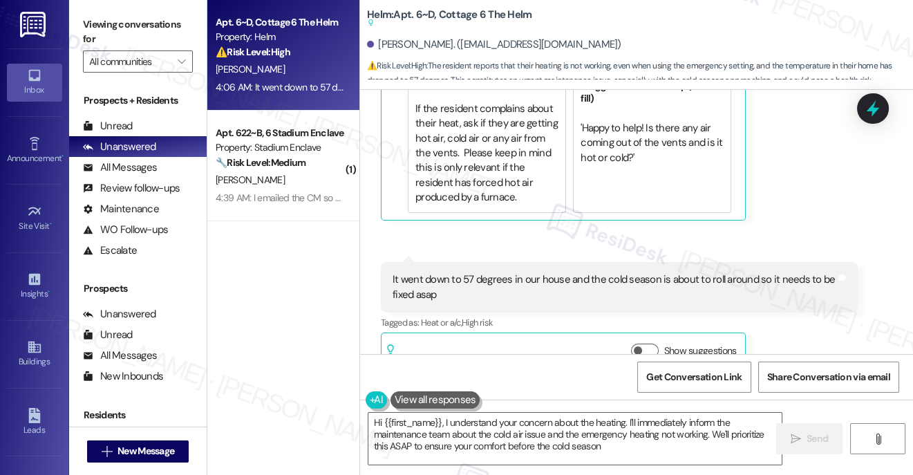
type textarea "Hi {{first_name}}, I understand your concern about the heating. I'll immediatel…"
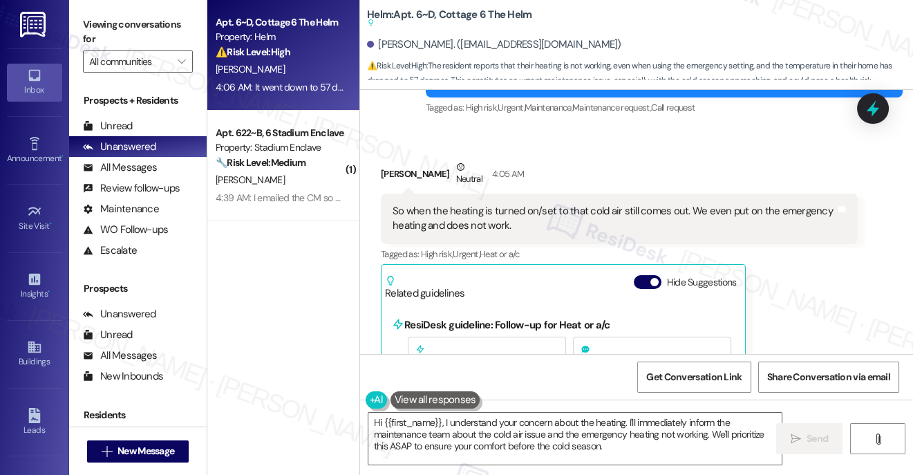
scroll to position [6339, 0]
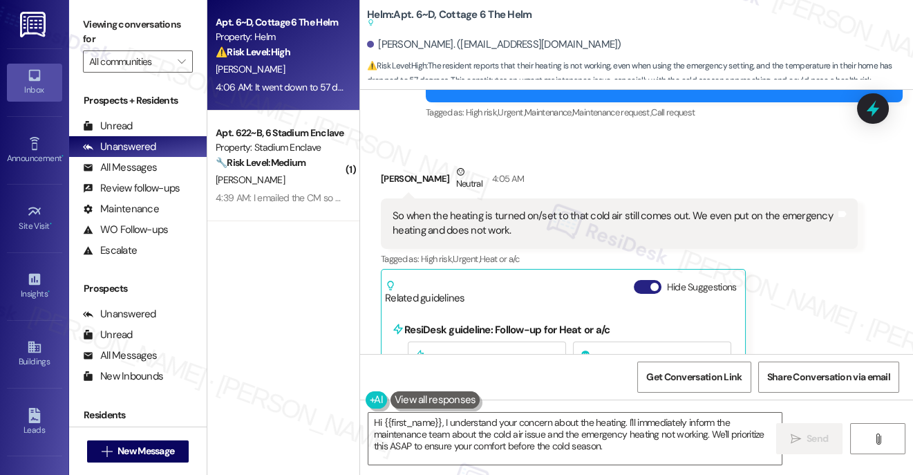
click at [646, 280] on button "Hide Suggestions" at bounding box center [648, 287] width 28 height 14
